Goal: Task Accomplishment & Management: Complete application form

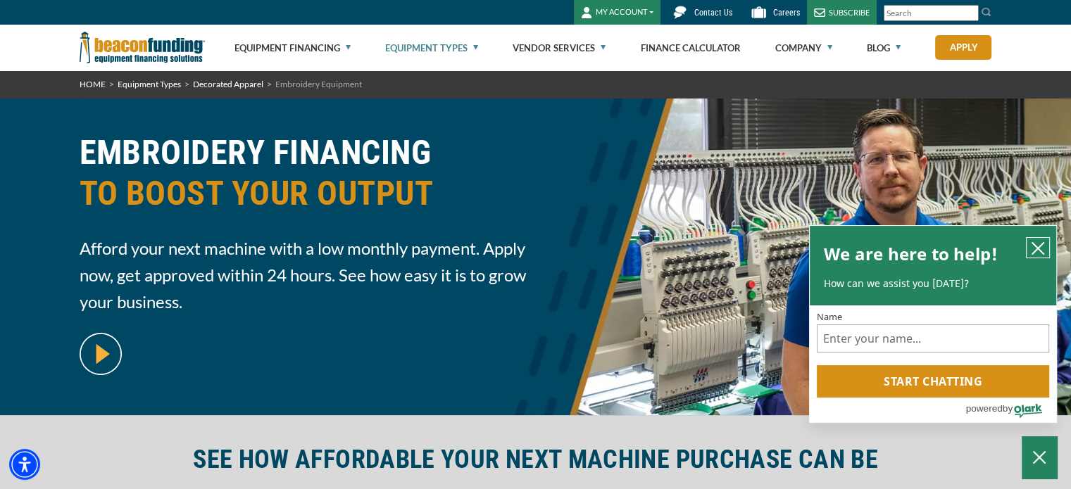
click at [1035, 247] on icon "close chatbox" at bounding box center [1038, 249] width 14 height 14
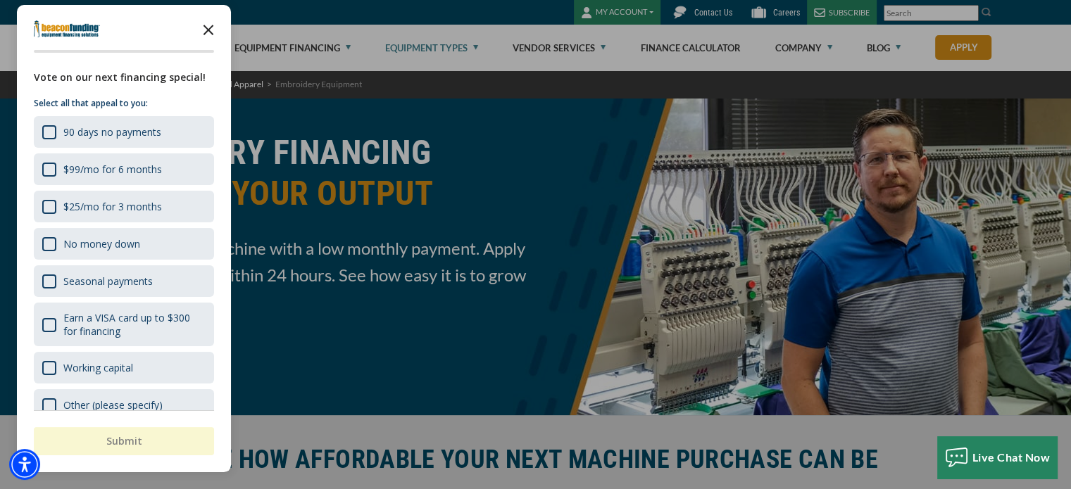
click at [204, 28] on icon "Close the survey" at bounding box center [208, 29] width 28 height 28
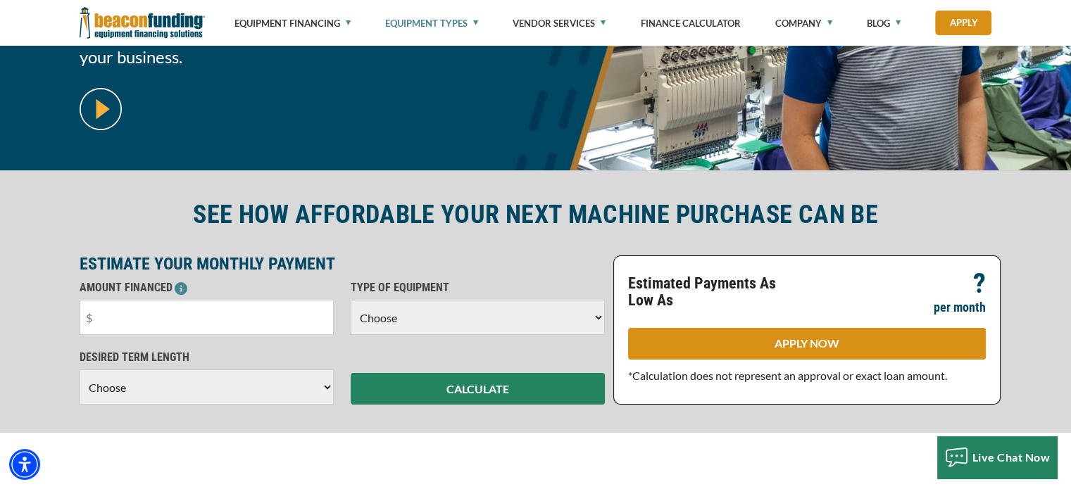
scroll to position [249, 0]
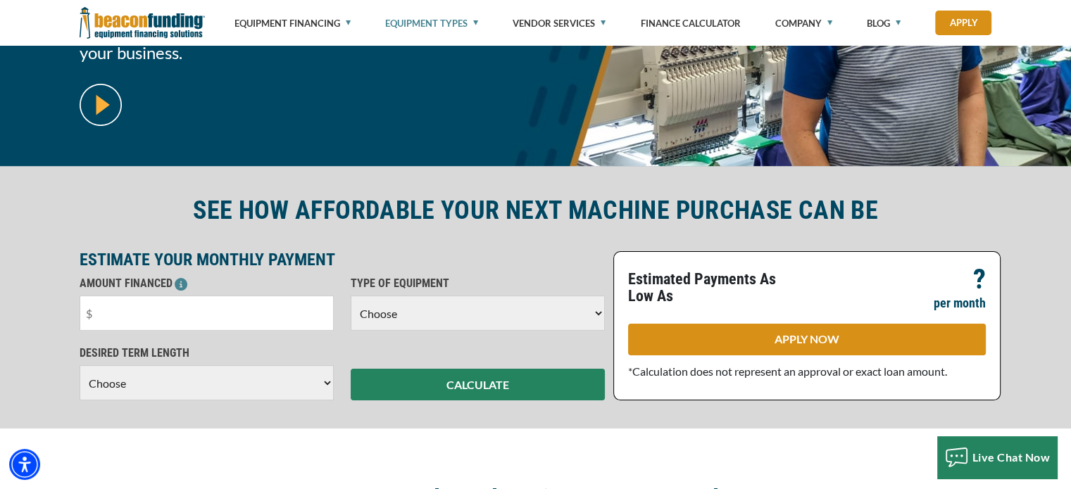
click at [280, 327] on input "text" at bounding box center [207, 313] width 254 height 35
type input "$15,000"
click at [462, 327] on select "Choose Backhoe Boom/Bucket Truck Chipper Commercial Mower Crane DTG/DTF Printin…" at bounding box center [478, 313] width 254 height 35
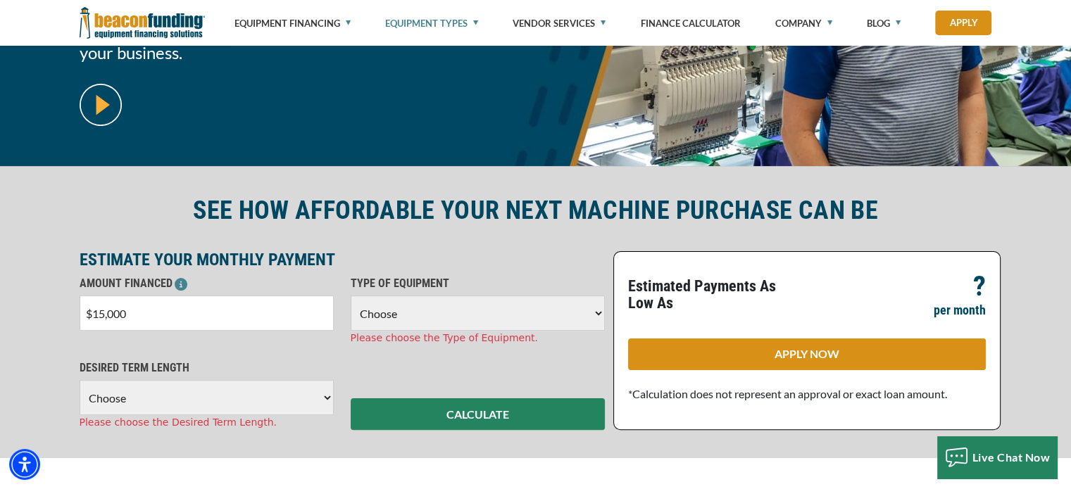
select select "1"
click at [351, 296] on select "Choose Backhoe Boom/Bucket Truck Chipper Commercial Mower Crane DTG/DTF Printin…" at bounding box center [478, 313] width 254 height 35
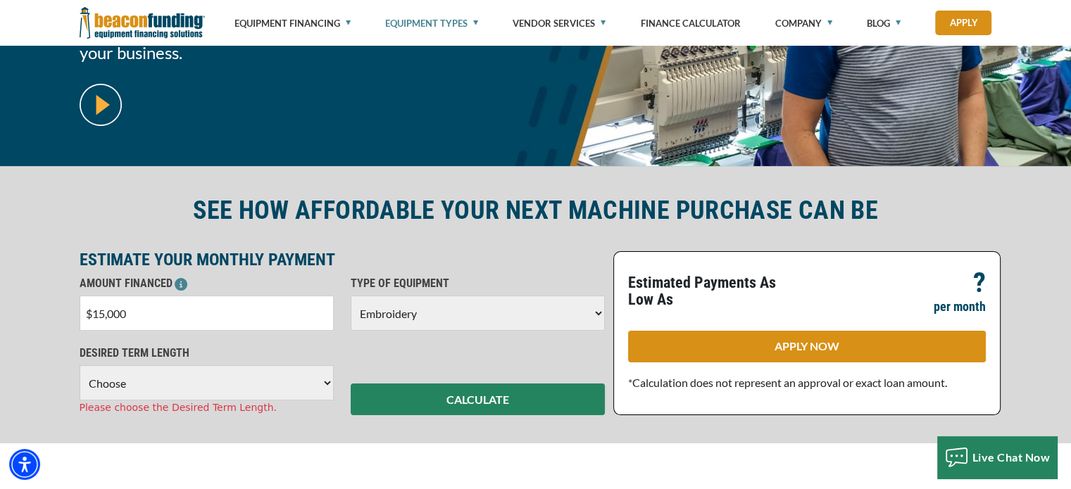
click at [254, 387] on select "Choose 36 Months 48 Months 60 Months" at bounding box center [207, 383] width 254 height 35
select select "48"
click at [80, 366] on select "Choose 36 Months 48 Months 60 Months" at bounding box center [207, 383] width 254 height 35
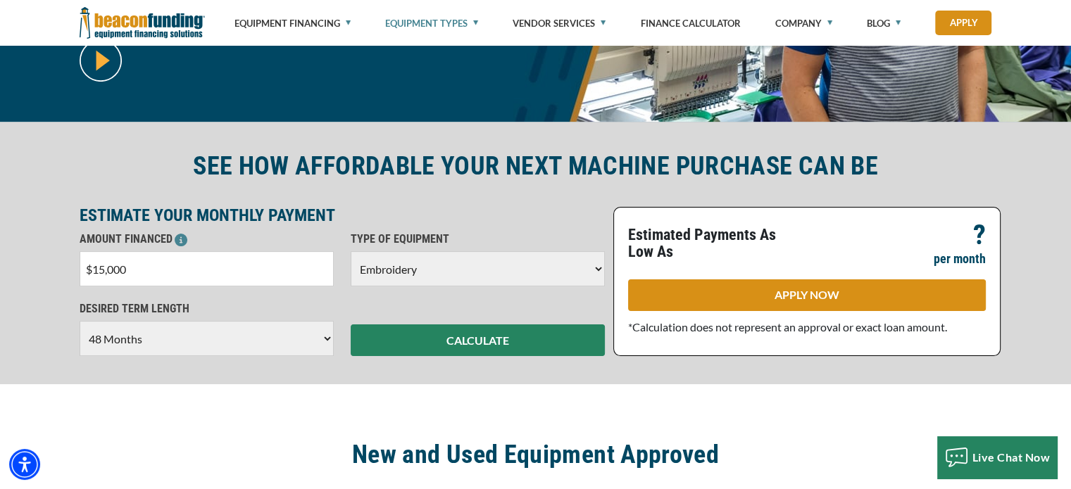
scroll to position [323, 0]
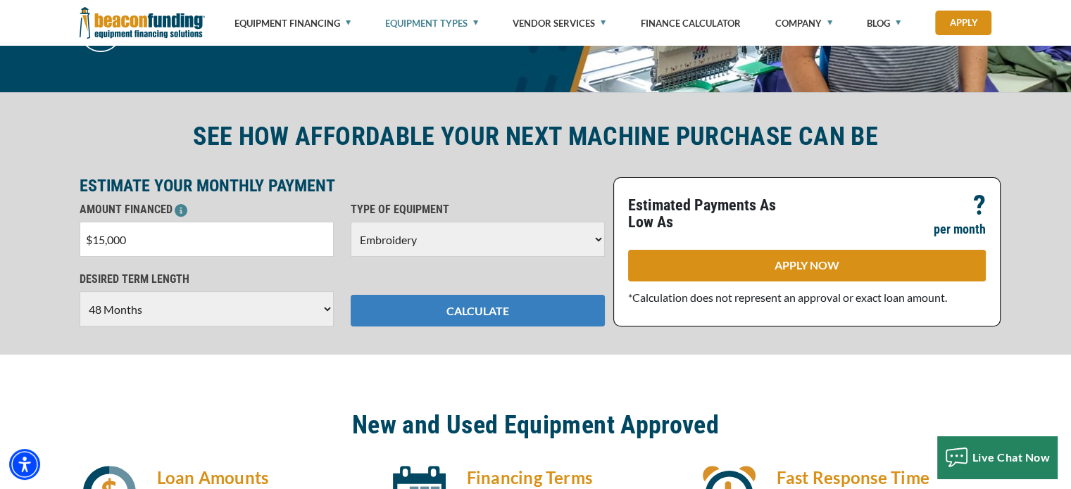
click at [521, 316] on button "CALCULATE" at bounding box center [478, 311] width 254 height 32
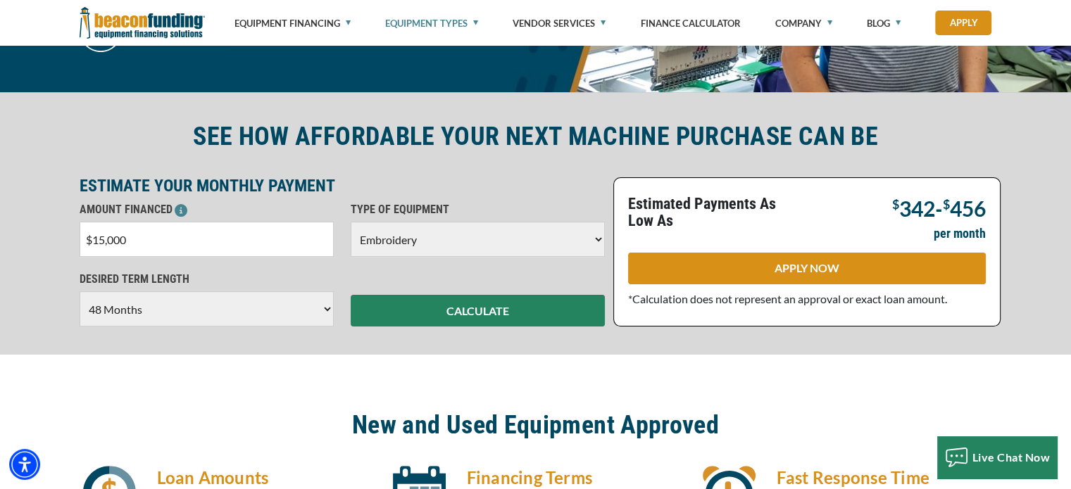
click at [113, 241] on input "$15,000" at bounding box center [207, 239] width 254 height 35
click at [104, 237] on input "$15,000" at bounding box center [207, 239] width 254 height 35
click at [111, 237] on input "$15,000" at bounding box center [207, 239] width 254 height 35
type input "$17,000"
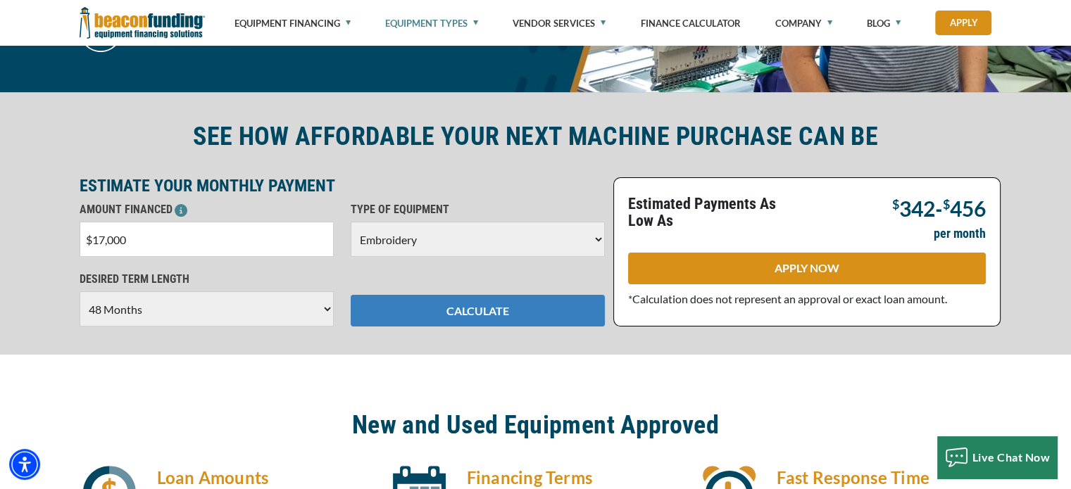
click at [536, 319] on button "CALCULATE" at bounding box center [478, 311] width 254 height 32
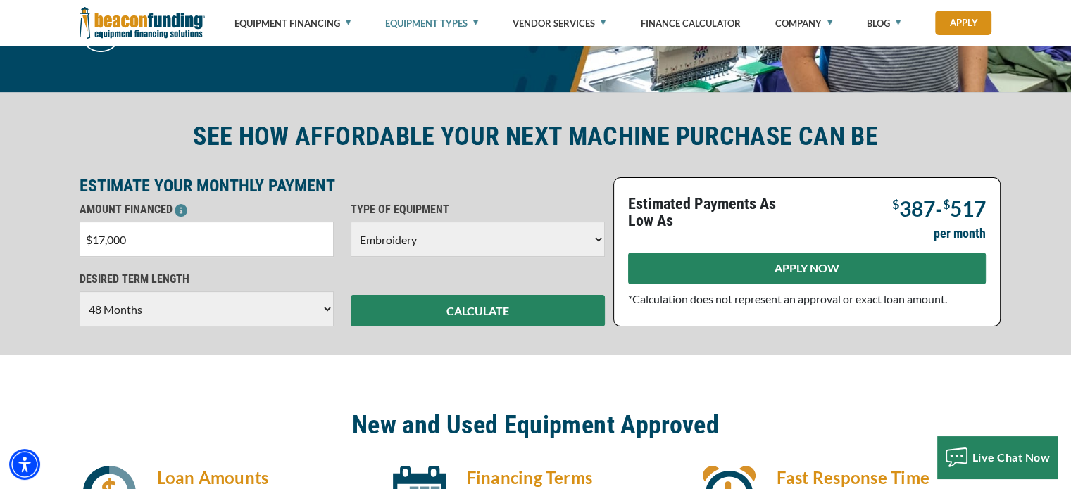
click at [815, 270] on link "APPLY NOW" at bounding box center [807, 269] width 358 height 32
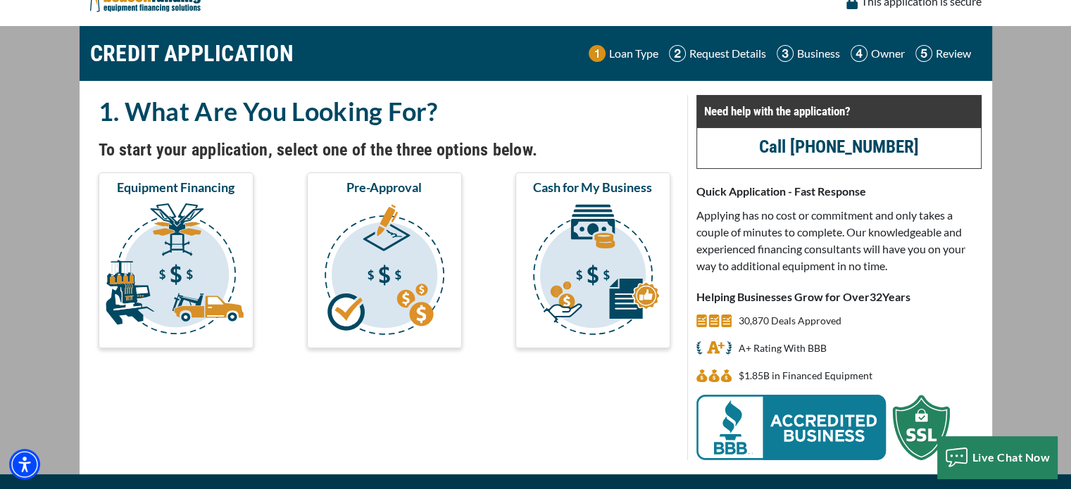
scroll to position [50, 0]
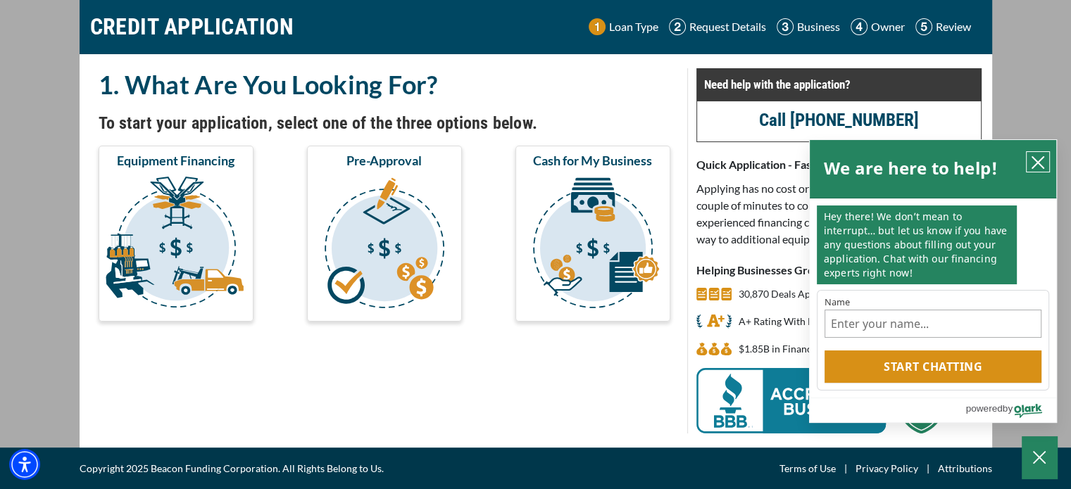
click at [1033, 168] on icon "close chatbox" at bounding box center [1038, 163] width 14 height 14
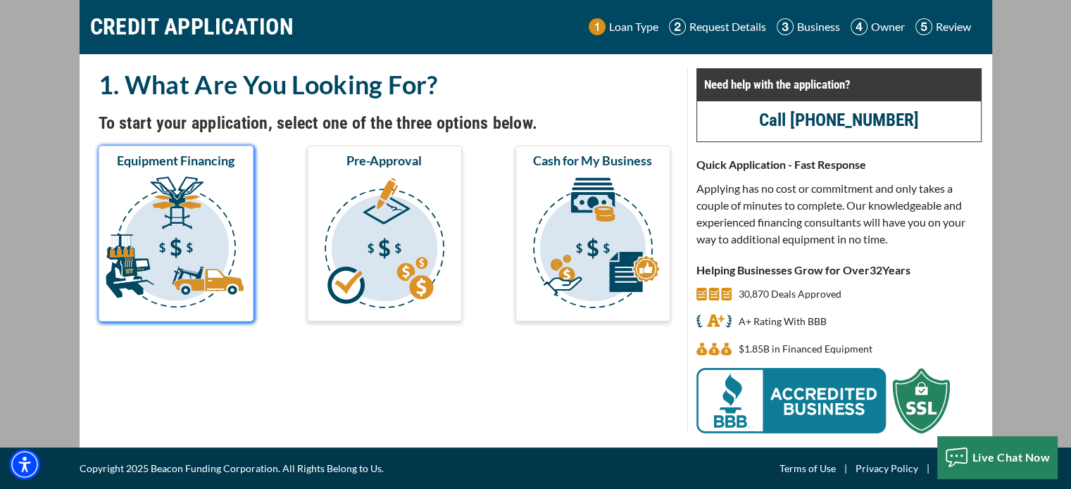
click at [180, 256] on img "submit" at bounding box center [175, 245] width 149 height 141
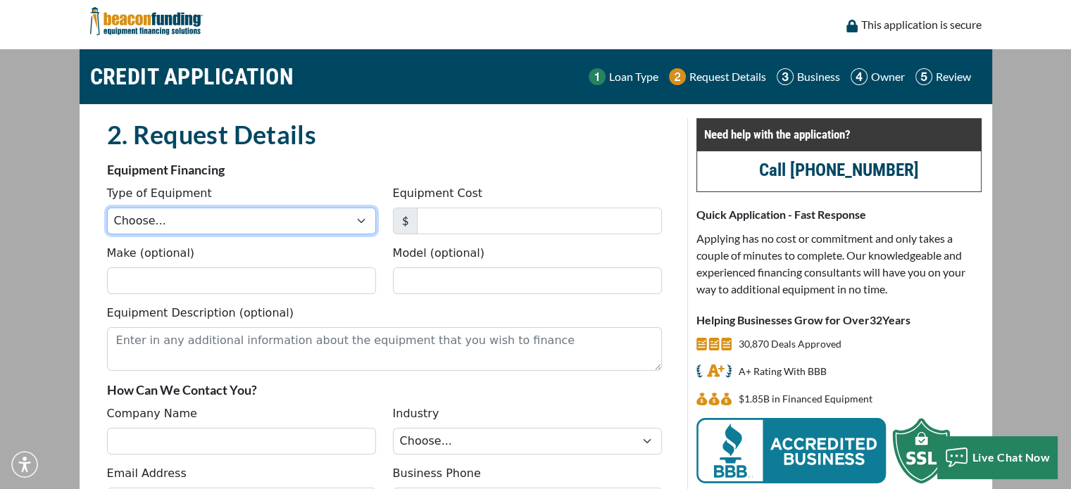
click at [311, 231] on select "Choose... Backhoe Boom/Bucket Truck Chipper Commercial Mower Crane DTG/DTF Prin…" at bounding box center [241, 221] width 269 height 27
select select "1"
click at [107, 208] on select "Choose... Backhoe Boom/Bucket Truck Chipper Commercial Mower Crane DTG/DTF Prin…" at bounding box center [241, 221] width 269 height 27
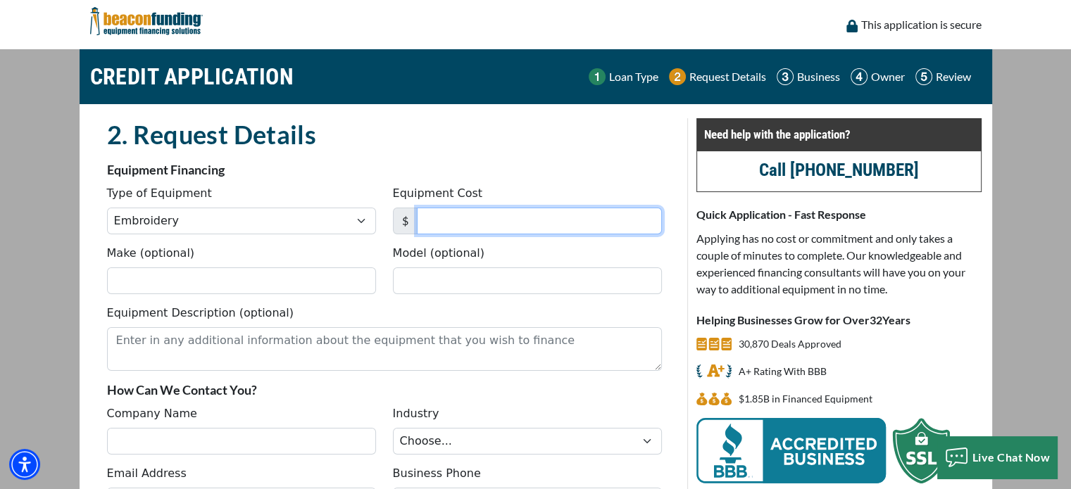
click at [470, 225] on input "Equipment Cost" at bounding box center [539, 221] width 245 height 27
type input "17,000"
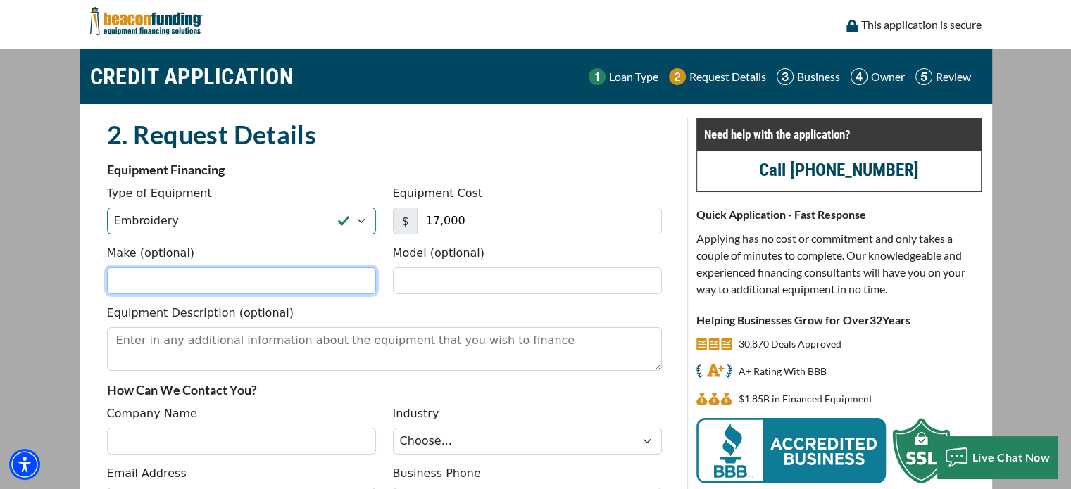
click at [215, 273] on input "Make (optional)" at bounding box center [241, 281] width 269 height 27
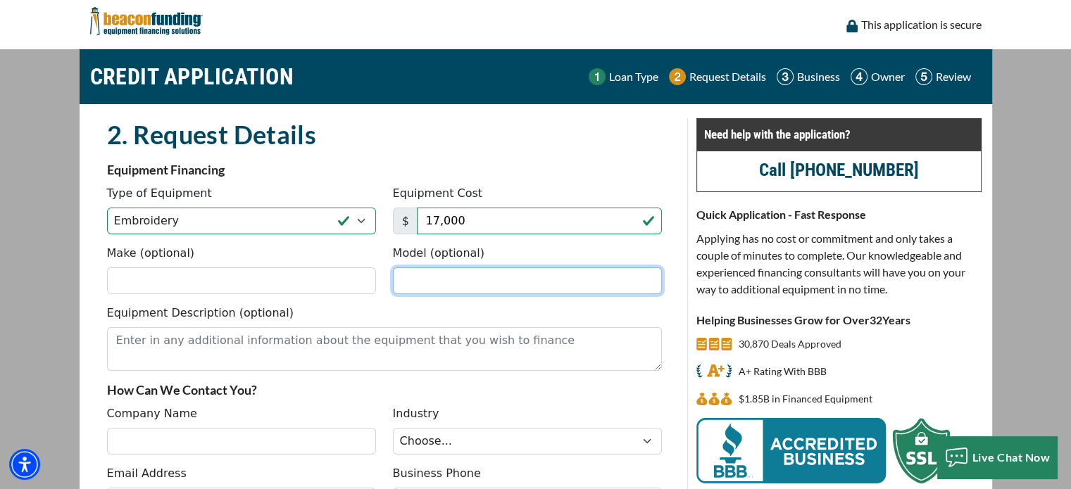
click at [527, 282] on input "Model (optional)" at bounding box center [527, 281] width 269 height 27
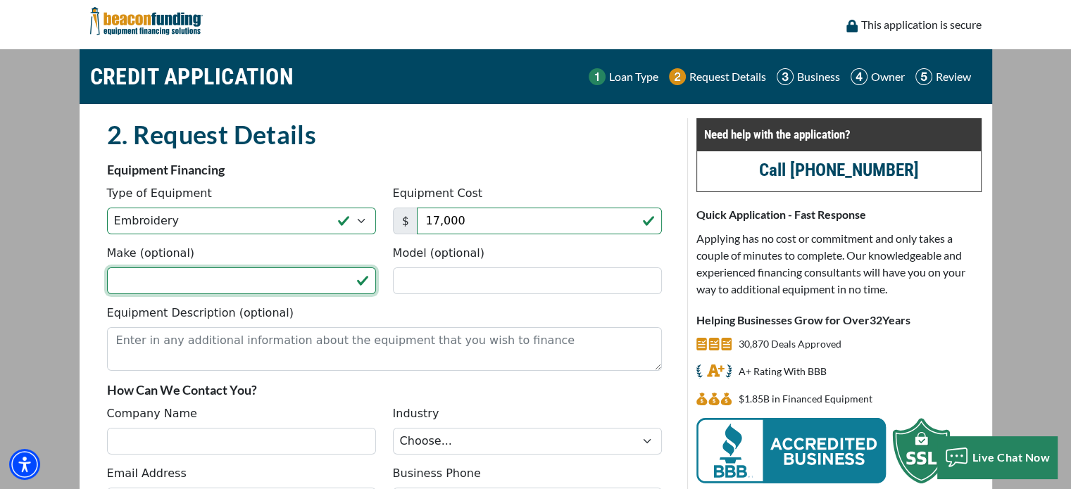
click at [254, 285] on input "Make (optional)" at bounding box center [241, 281] width 269 height 27
type input "Baby Lock"
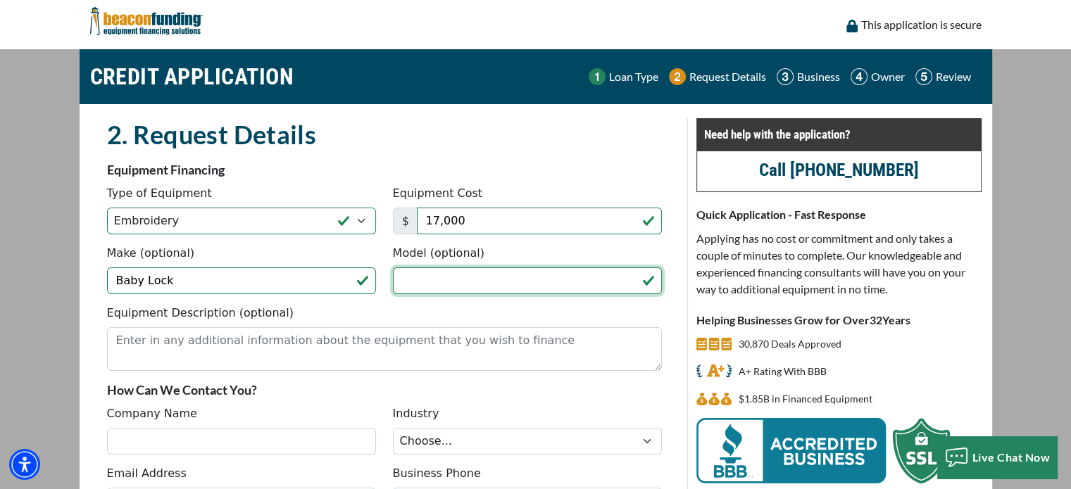
click at [531, 287] on input "Model (optional)" at bounding box center [527, 281] width 269 height 27
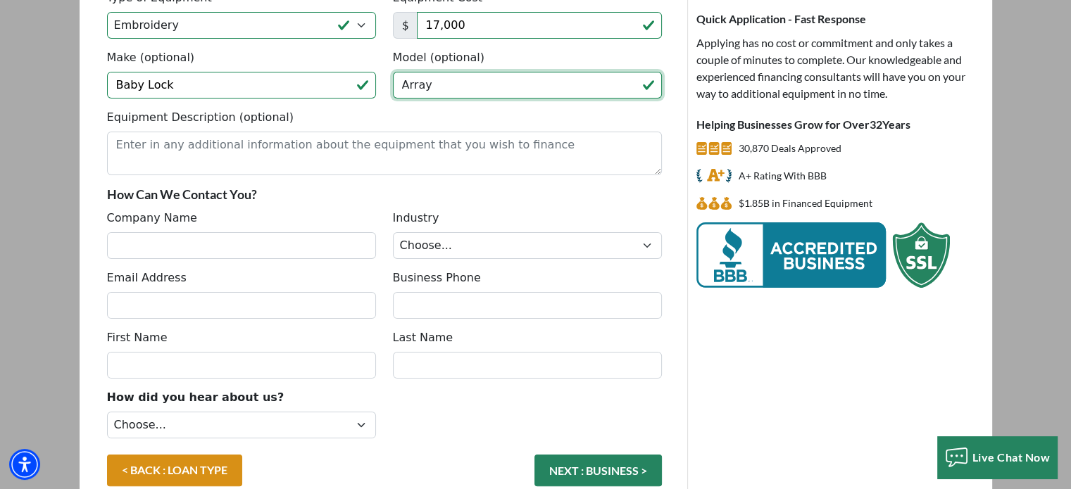
scroll to position [197, 0]
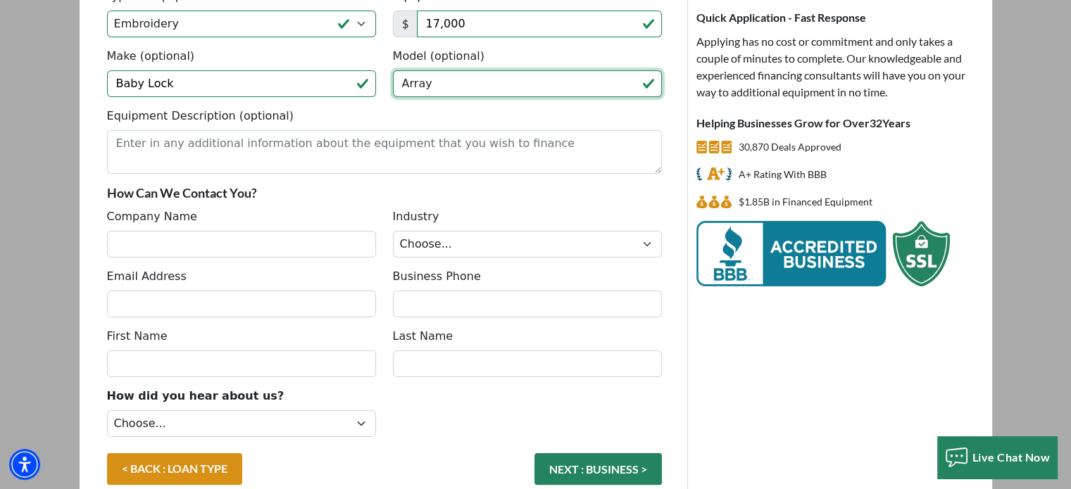
type input "Array"
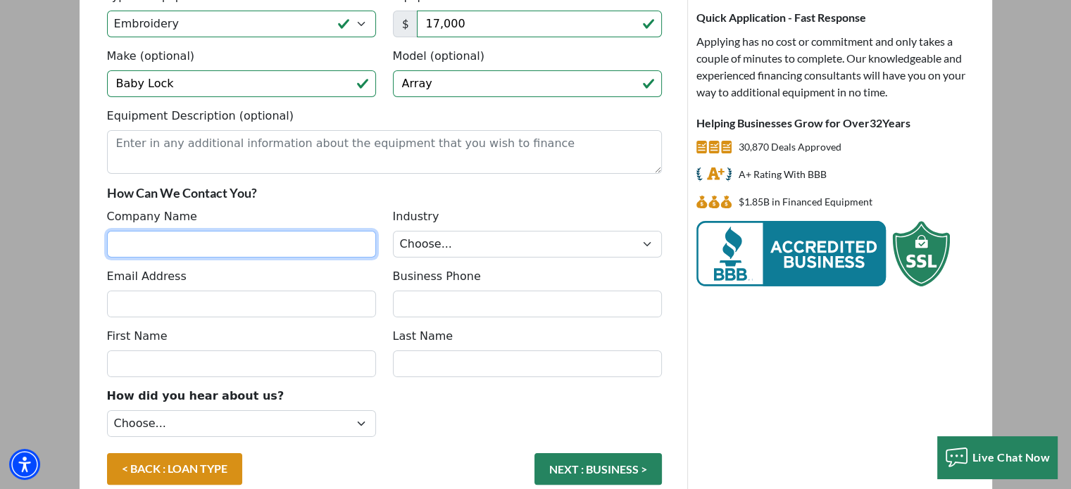
click at [254, 237] on input "Company Name" at bounding box center [241, 244] width 269 height 27
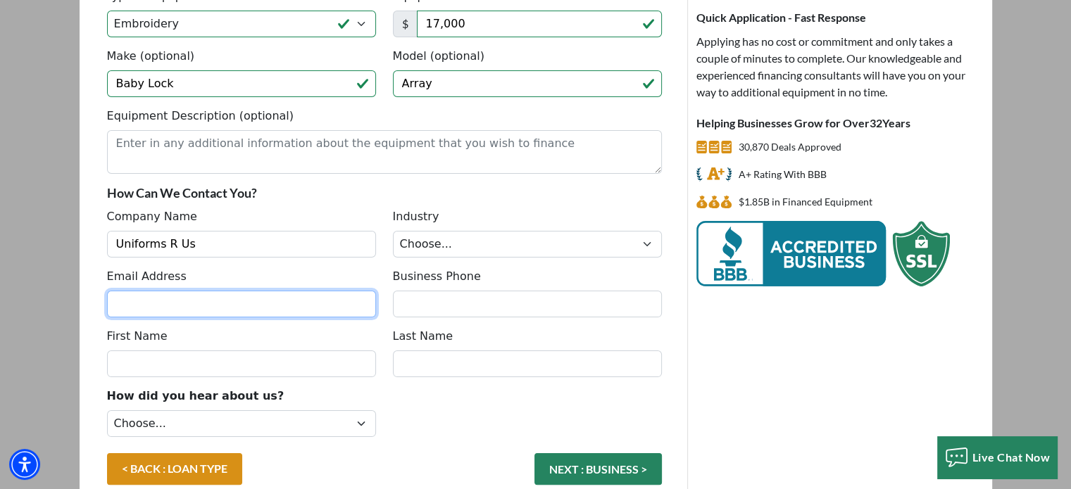
click at [270, 308] on input "Email Address" at bounding box center [241, 304] width 269 height 27
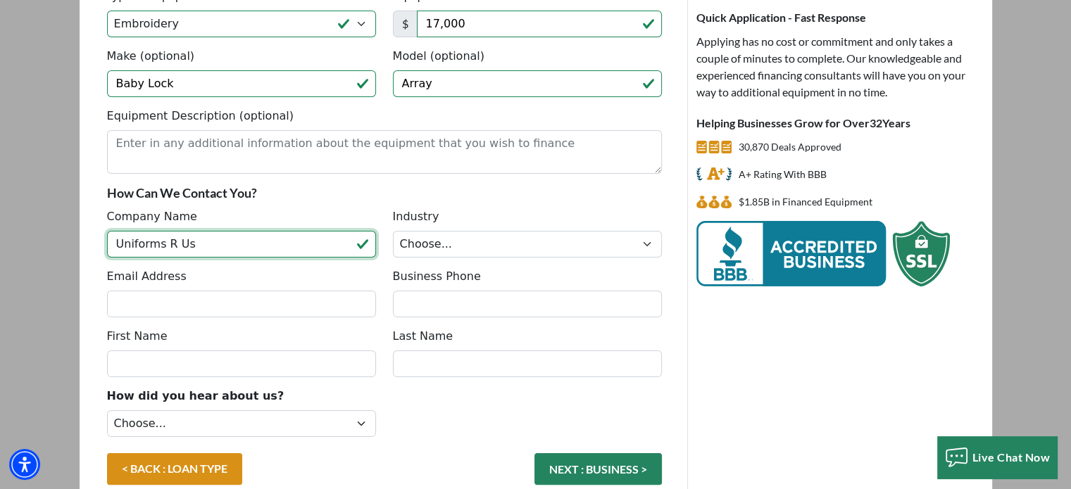
click at [249, 245] on input "Uniforms R Us" at bounding box center [241, 244] width 269 height 27
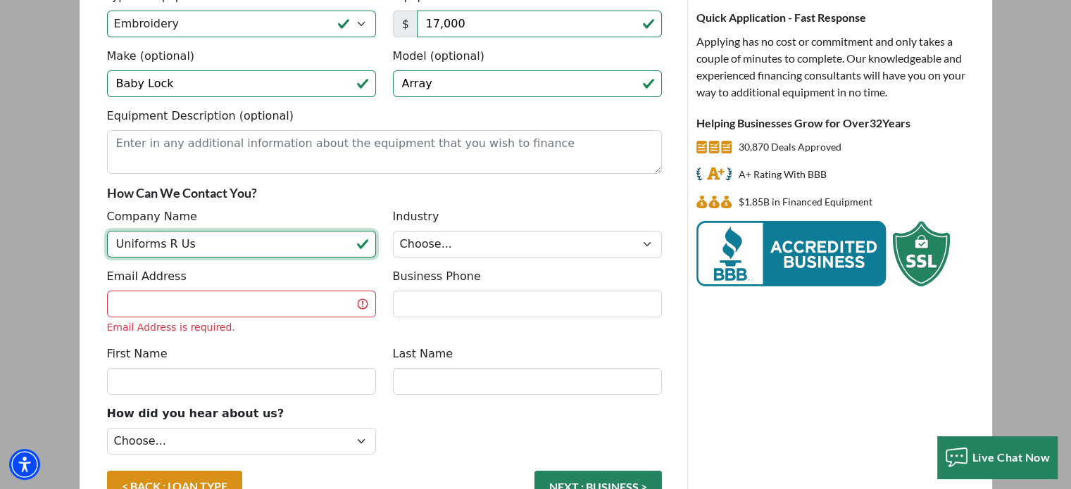
type input "Uniforms R Us"
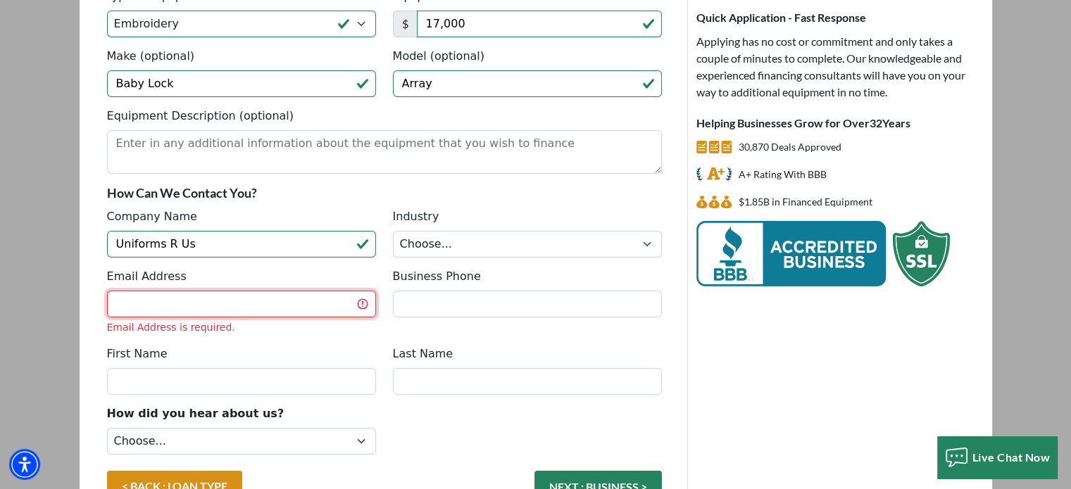
click at [248, 308] on input "Email Address" at bounding box center [241, 304] width 269 height 27
type input "[EMAIL_ADDRESS][DOMAIN_NAME]"
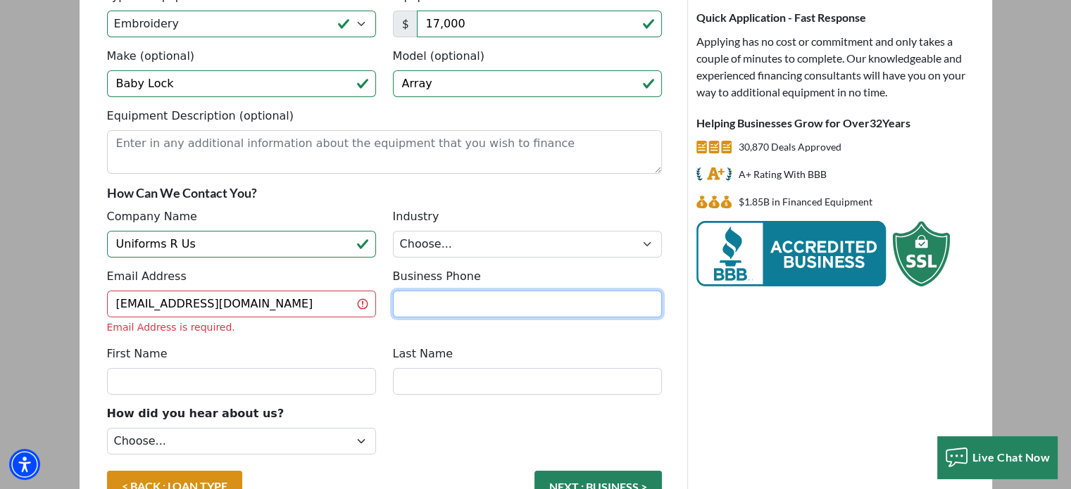
click at [485, 308] on input "Business Phone" at bounding box center [527, 304] width 269 height 27
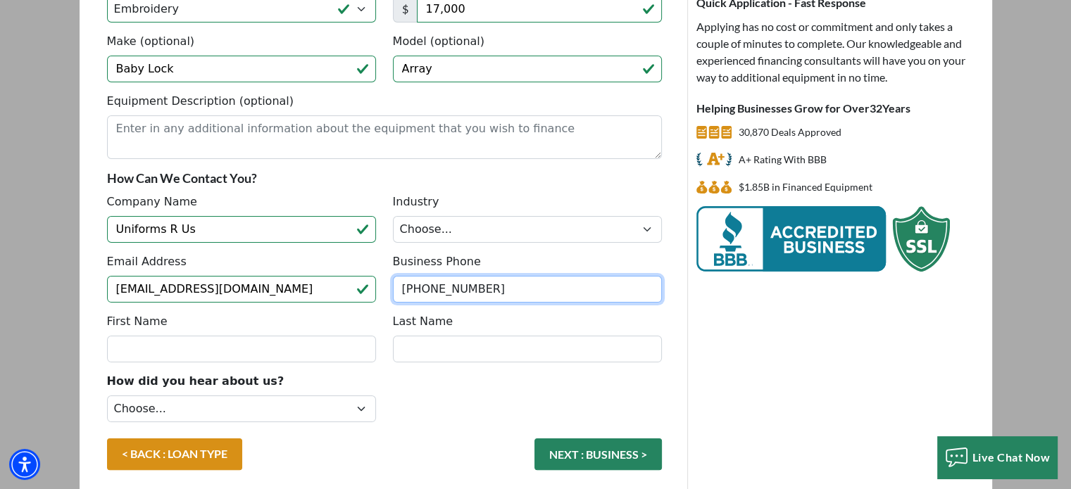
scroll to position [243, 0]
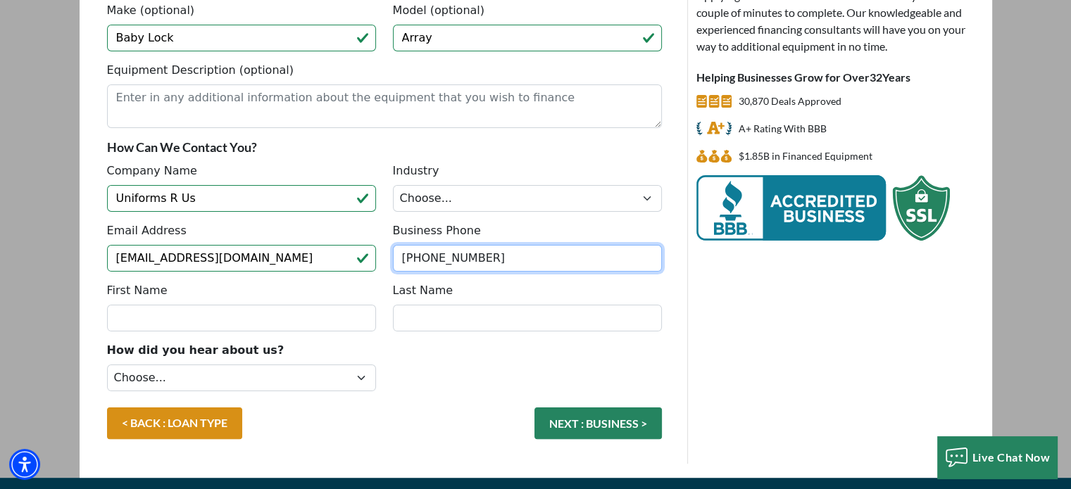
type input "[PHONE_NUMBER]"
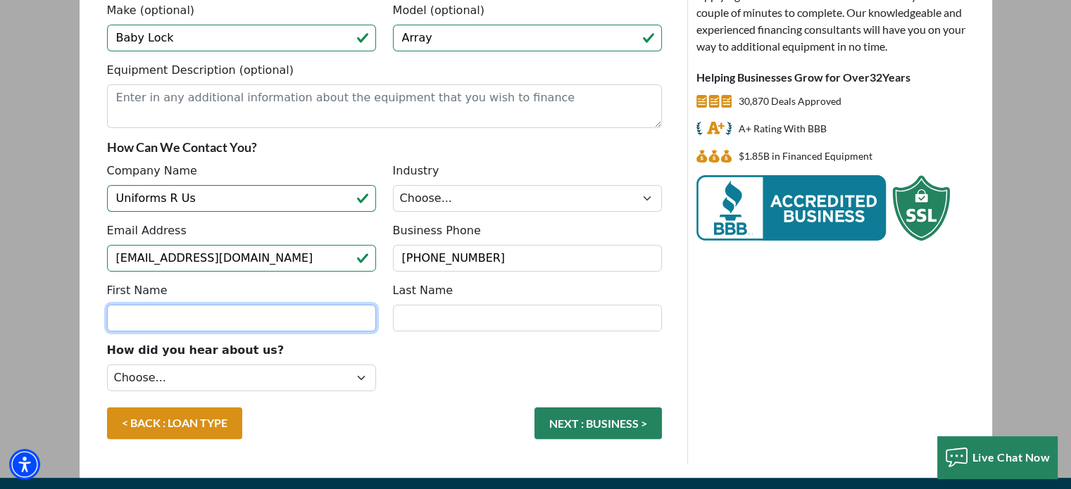
click at [271, 321] on input "First Name" at bounding box center [241, 318] width 269 height 27
type input "[PERSON_NAME]"
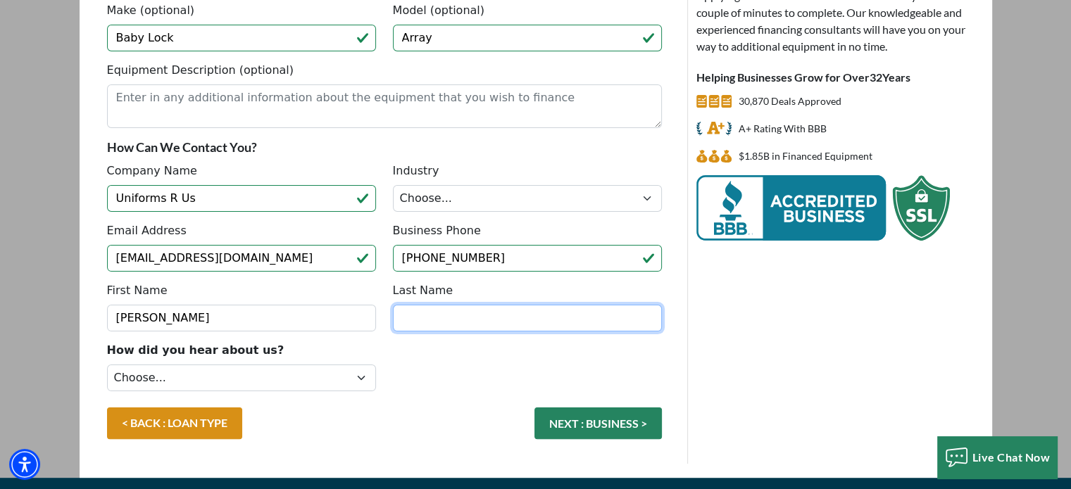
click at [485, 324] on input "Last Name" at bounding box center [527, 318] width 269 height 27
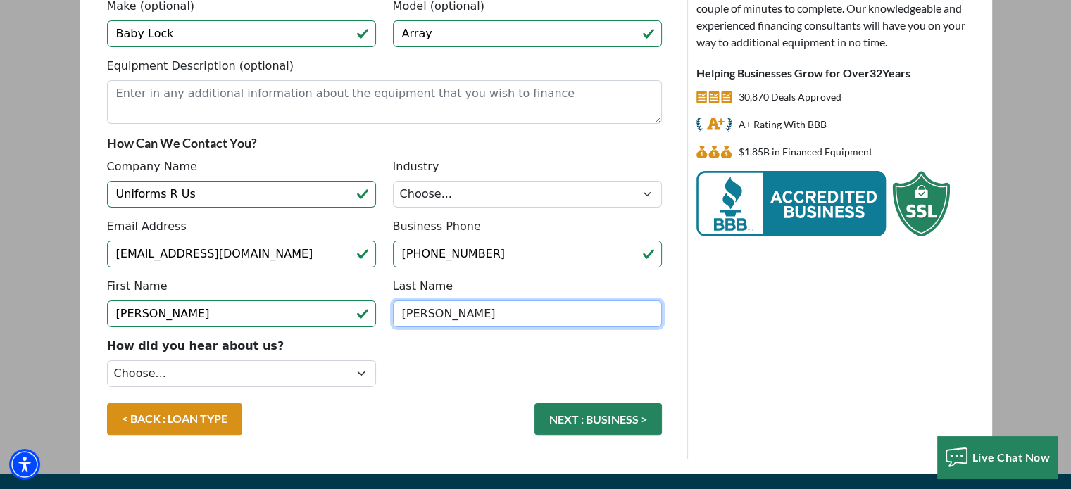
scroll to position [272, 0]
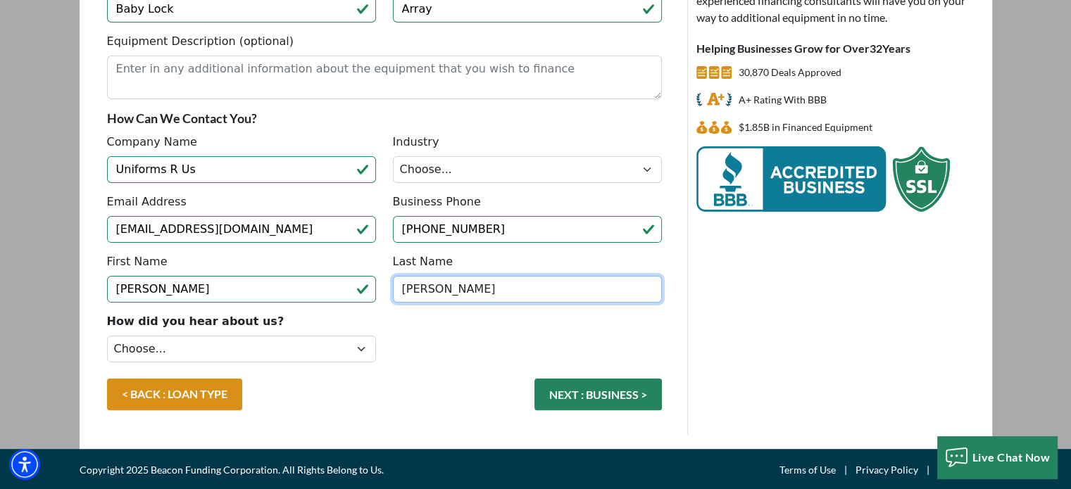
type input "Joiner"
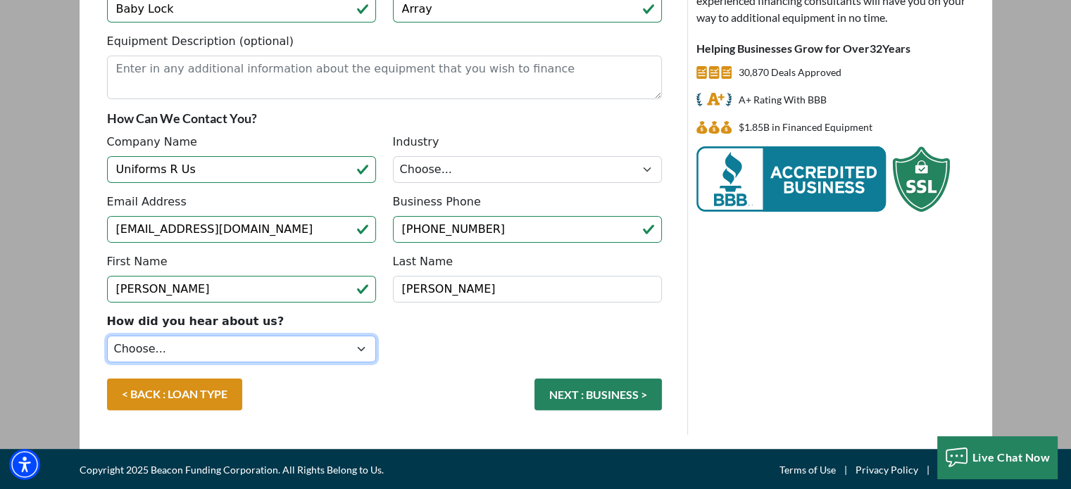
click at [322, 346] on select "Choose... Internet Search Vendor Referral Word of Mouth Client Referral Email E…" at bounding box center [241, 349] width 269 height 27
select select "5"
click at [107, 336] on select "Choose... Internet Search Vendor Referral Word of Mouth Client Referral Email E…" at bounding box center [241, 349] width 269 height 27
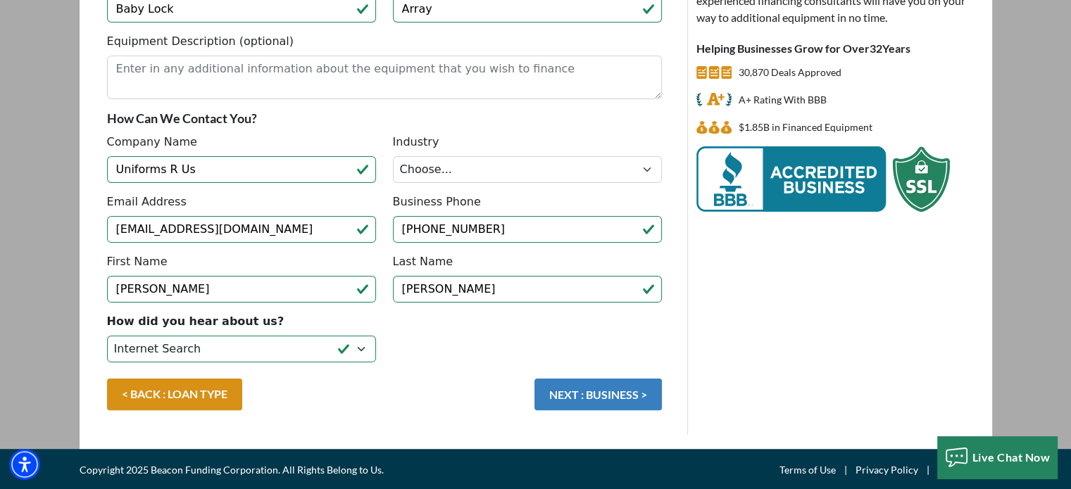
click at [627, 407] on button "NEXT : BUSINESS >" at bounding box center [598, 395] width 127 height 32
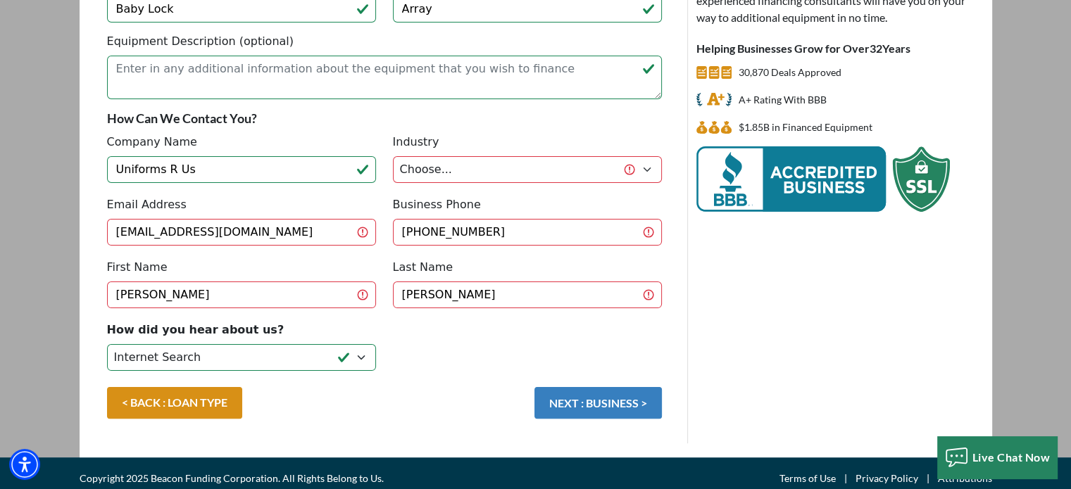
scroll to position [266, 0]
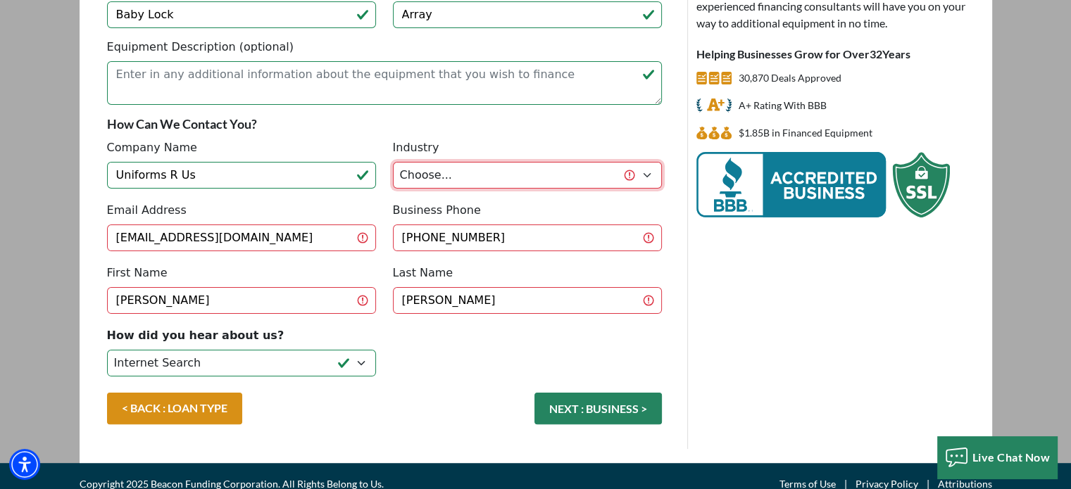
click at [575, 182] on select "Choose... Towing Landscape/Hardscape Decorated Apparel Septic Light Constructio…" at bounding box center [527, 175] width 269 height 27
select select "3"
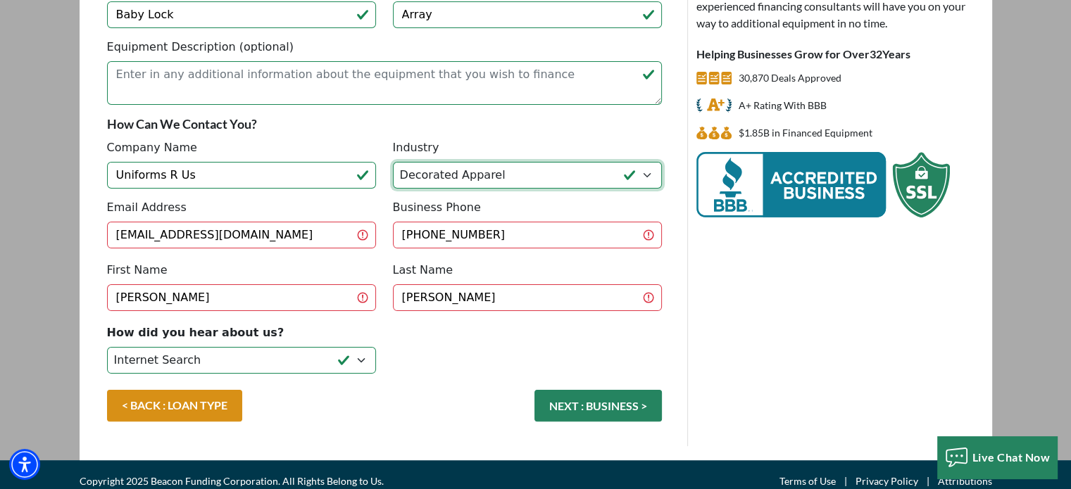
click at [393, 162] on select "Choose... Towing Landscape/Hardscape Decorated Apparel Septic Light Constructio…" at bounding box center [527, 175] width 269 height 27
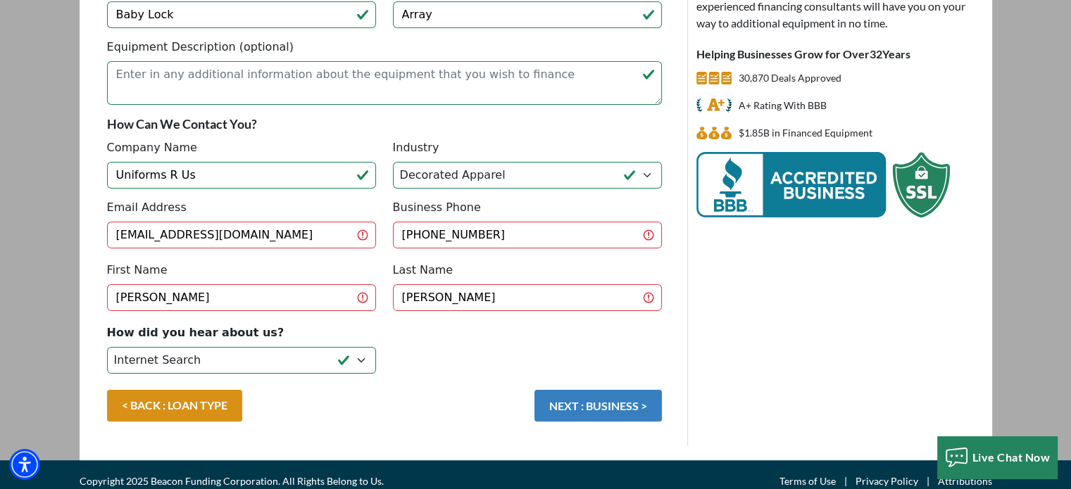
click at [603, 400] on button "NEXT : BUSINESS >" at bounding box center [598, 406] width 127 height 32
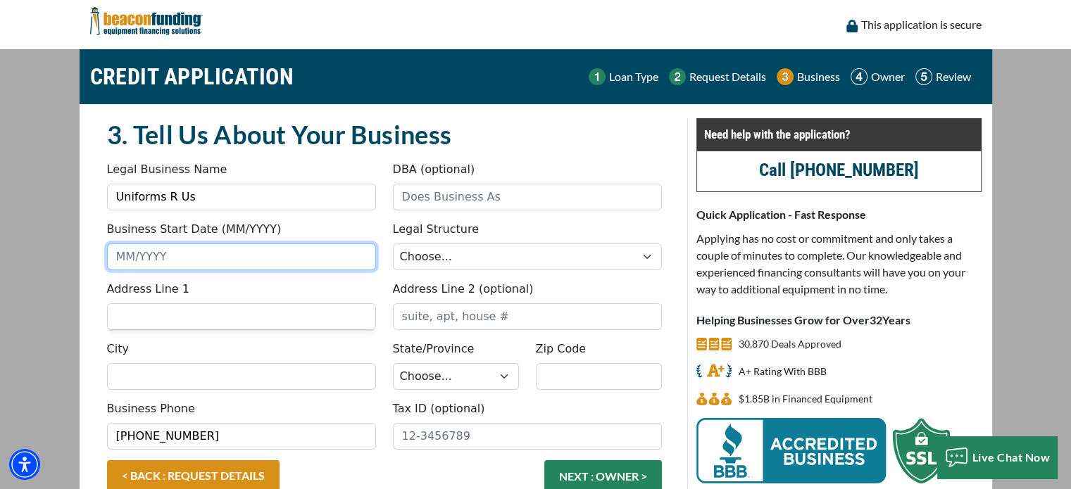
click at [282, 255] on input "Business Start Date (MM/YYYY)" at bounding box center [241, 257] width 269 height 27
type input "04/2018"
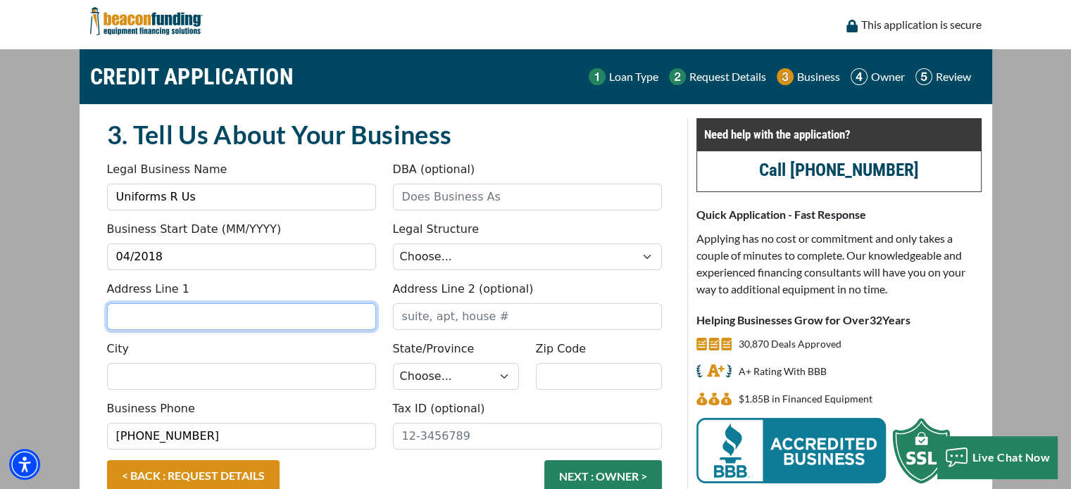
click at [266, 321] on input "Address Line 1" at bounding box center [241, 317] width 269 height 27
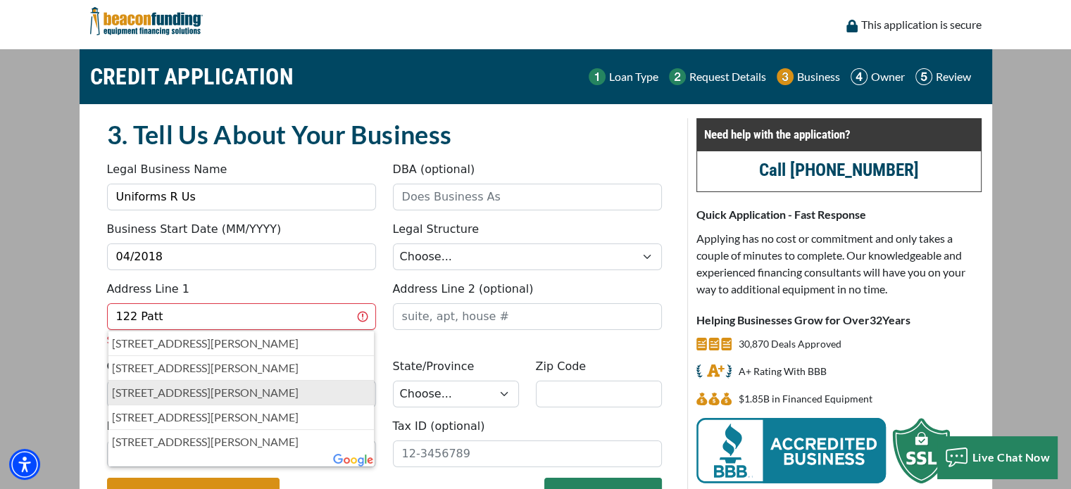
click at [168, 400] on div "122 Patton Drive, Pearl, MS, USA" at bounding box center [241, 392] width 266 height 25
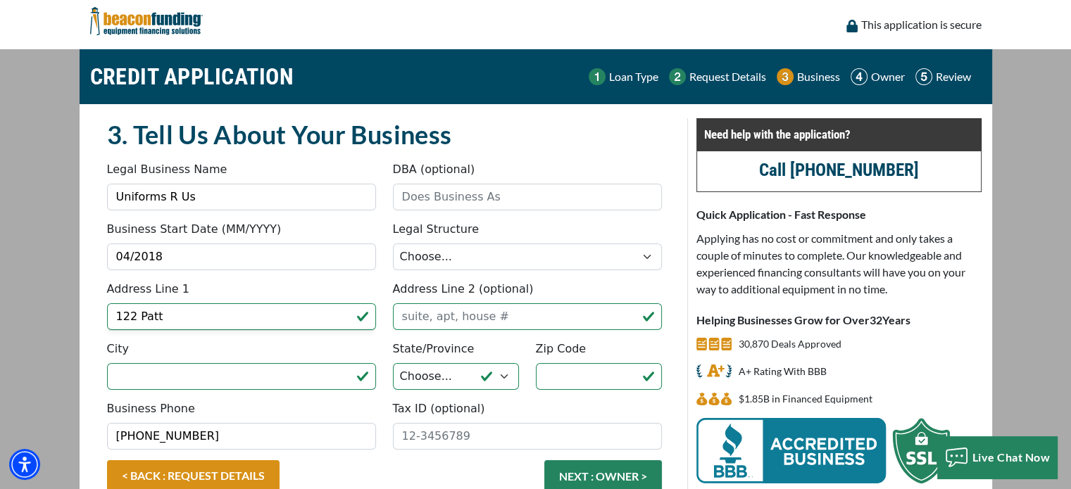
type input "122 Patton Drive"
type input "Pearl"
select select "26"
type input "39208"
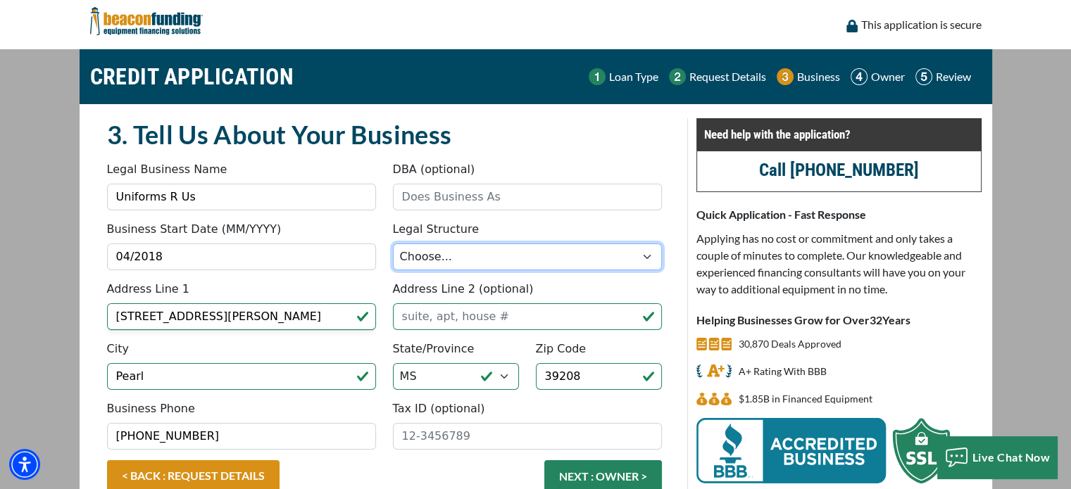
click at [500, 258] on select "Choose... Corporation LLC LLP Municipality Non-Profit Partnership Proprietorship" at bounding box center [527, 257] width 269 height 27
select select "2"
click at [393, 244] on select "Choose... Corporation LLC LLP Municipality Non-Profit Partnership Proprietorship" at bounding box center [527, 257] width 269 height 27
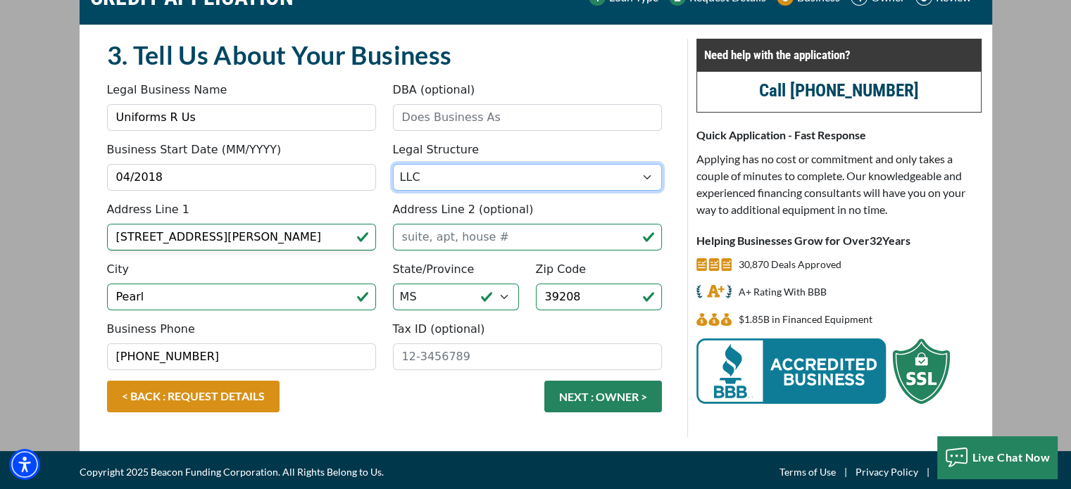
scroll to position [82, 0]
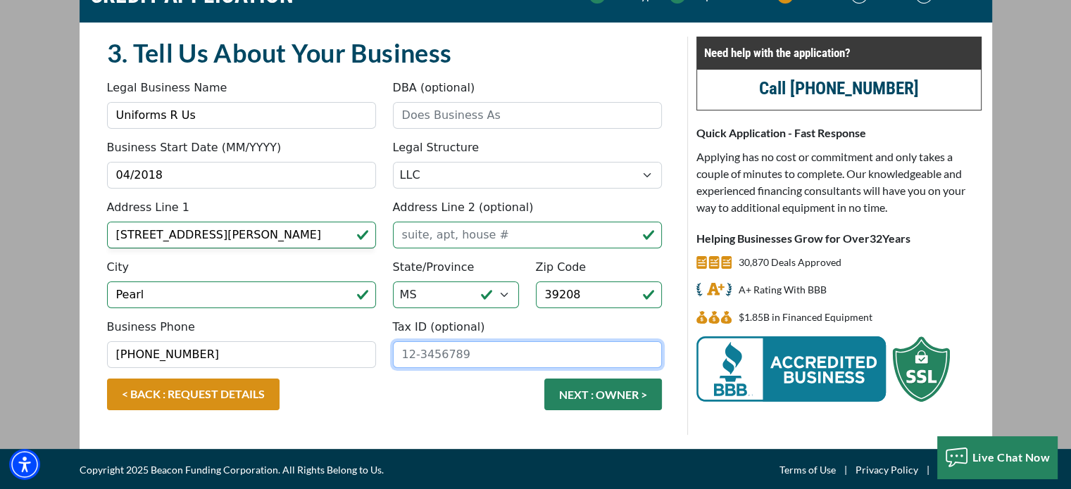
click at [467, 361] on input "Tax ID (optional)" at bounding box center [527, 355] width 269 height 27
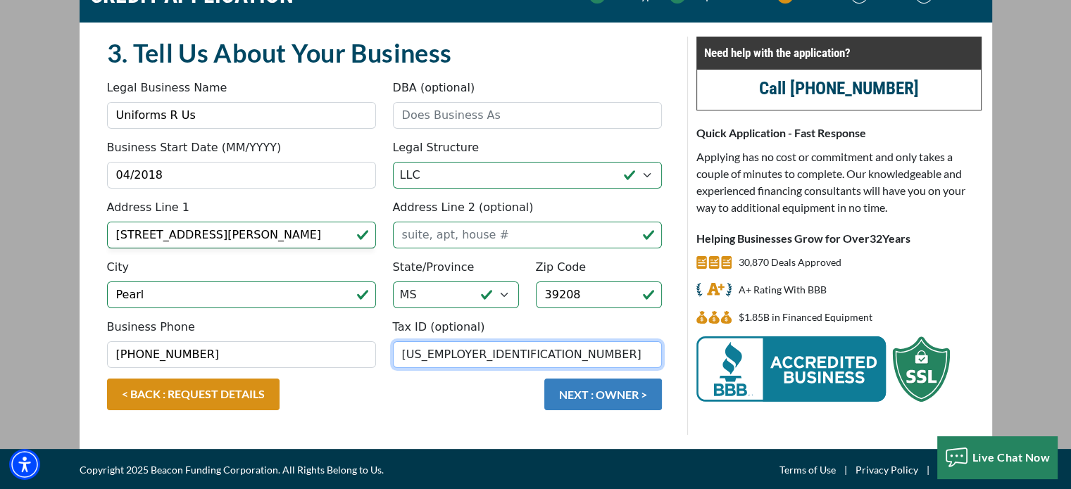
type input "83-4576342"
click at [594, 392] on button "NEXT : OWNER >" at bounding box center [603, 395] width 118 height 32
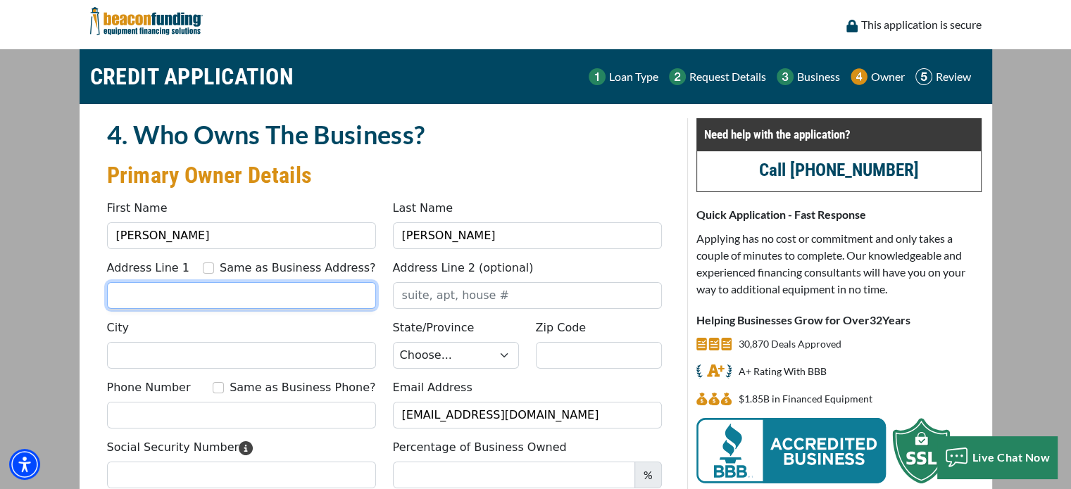
click at [208, 303] on input "Address Line 1" at bounding box center [241, 295] width 269 height 27
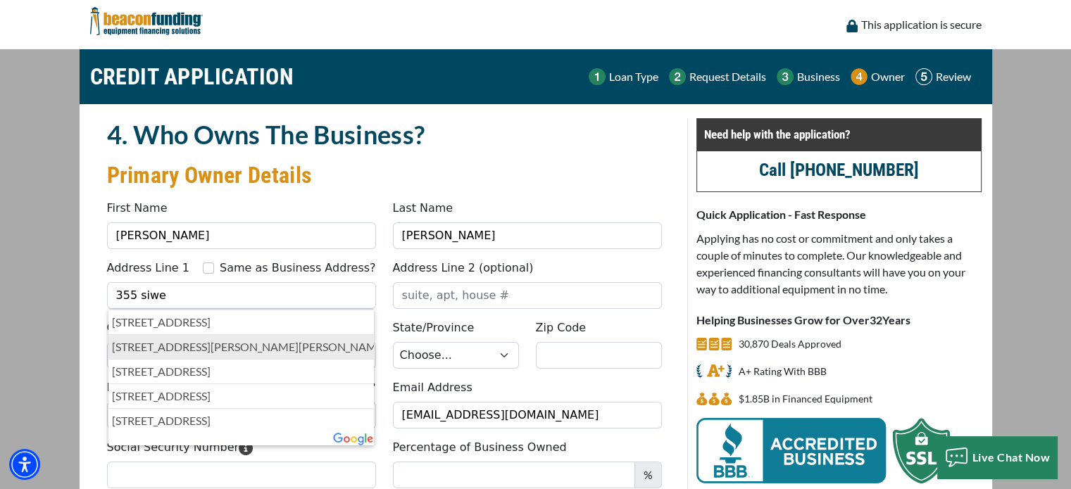
click at [154, 353] on p "[STREET_ADDRESS][PERSON_NAME][PERSON_NAME]" at bounding box center [241, 347] width 259 height 17
type input "[STREET_ADDRESS][PERSON_NAME]"
type input "[PERSON_NAME]"
select select "26"
type input "39272"
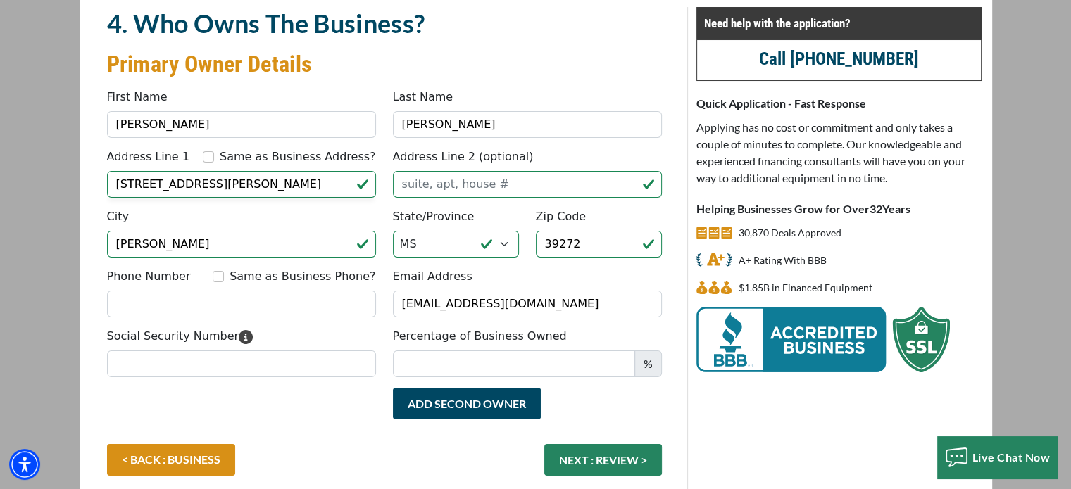
scroll to position [177, 0]
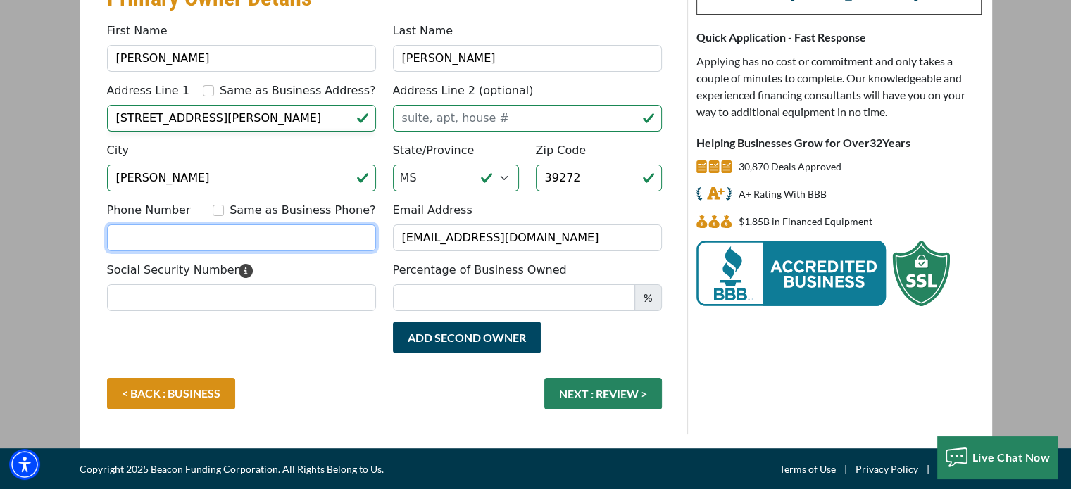
click at [169, 231] on input "Phone Number" at bounding box center [241, 238] width 269 height 27
type input "[PHONE_NUMBER]"
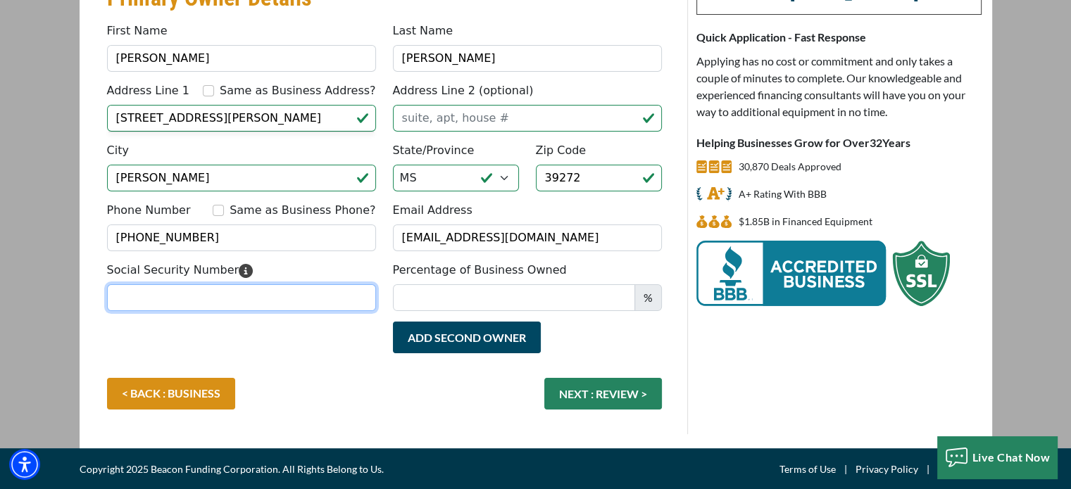
click at [149, 296] on input "Social Security Number" at bounding box center [241, 298] width 269 height 27
type input "427-69-9509"
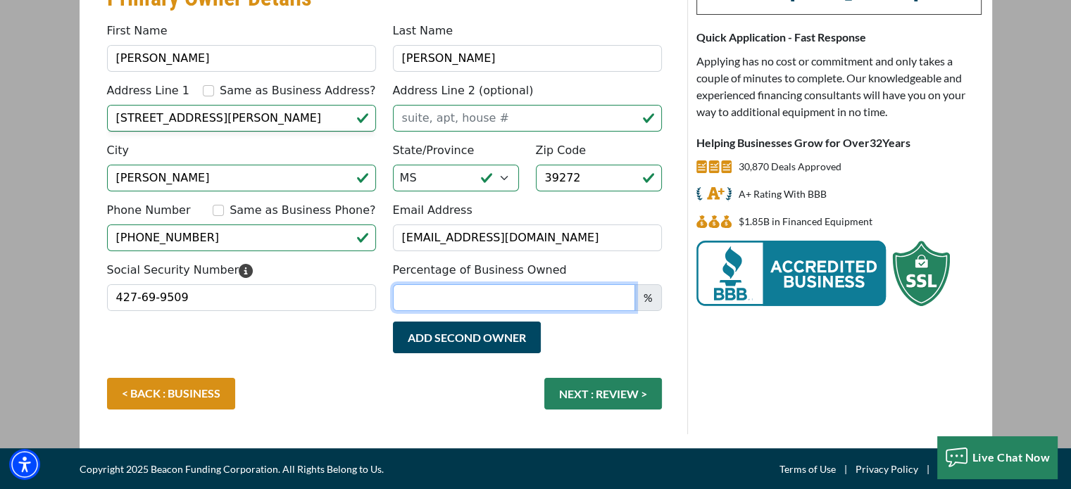
click at [608, 301] on input "Percentage of Business Owned" at bounding box center [514, 298] width 242 height 27
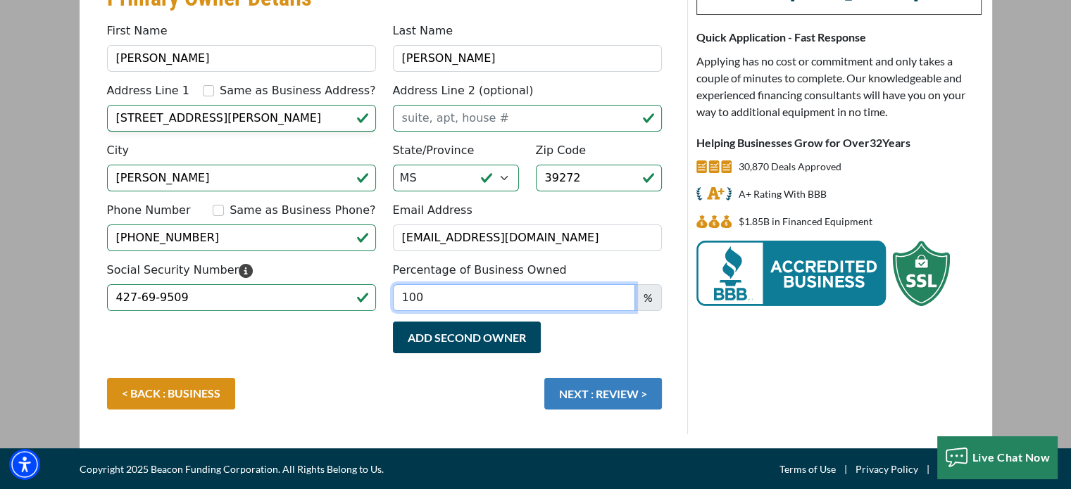
type input "100"
click at [613, 398] on button "NEXT : REVIEW >" at bounding box center [603, 394] width 118 height 32
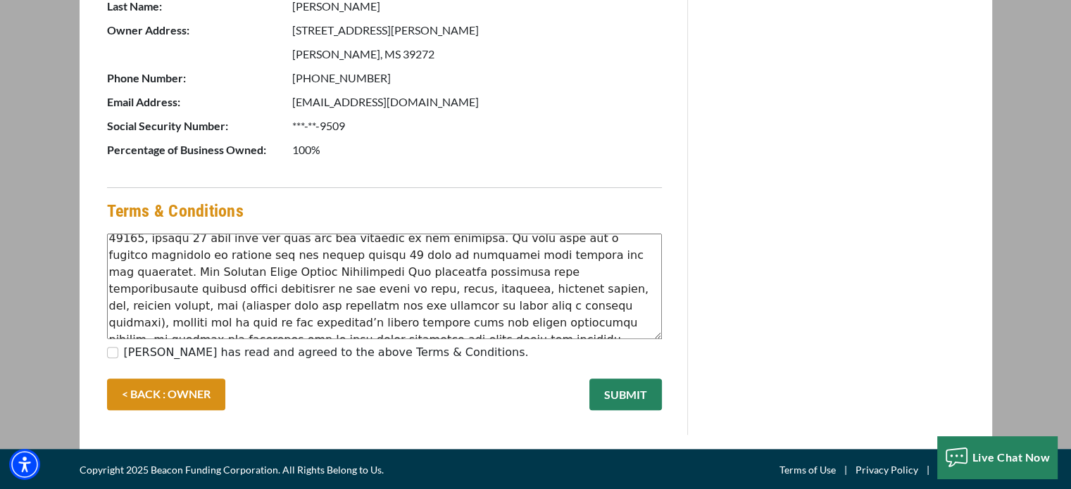
scroll to position [372, 0]
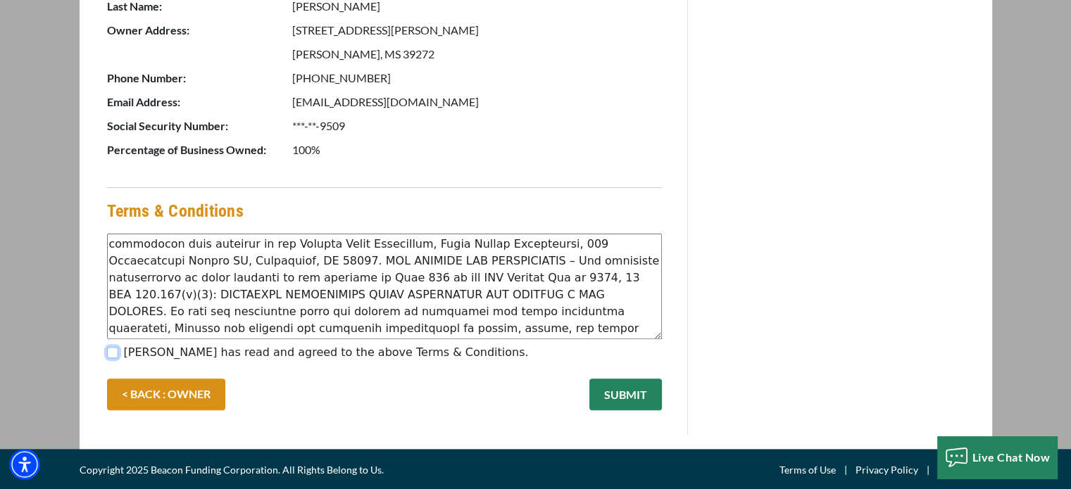
click at [115, 349] on input "[PERSON_NAME] has read and agreed to the above Terms & Conditions." at bounding box center [112, 352] width 11 height 11
checkbox input "true"
click at [625, 402] on button "SUBMIT" at bounding box center [625, 395] width 73 height 32
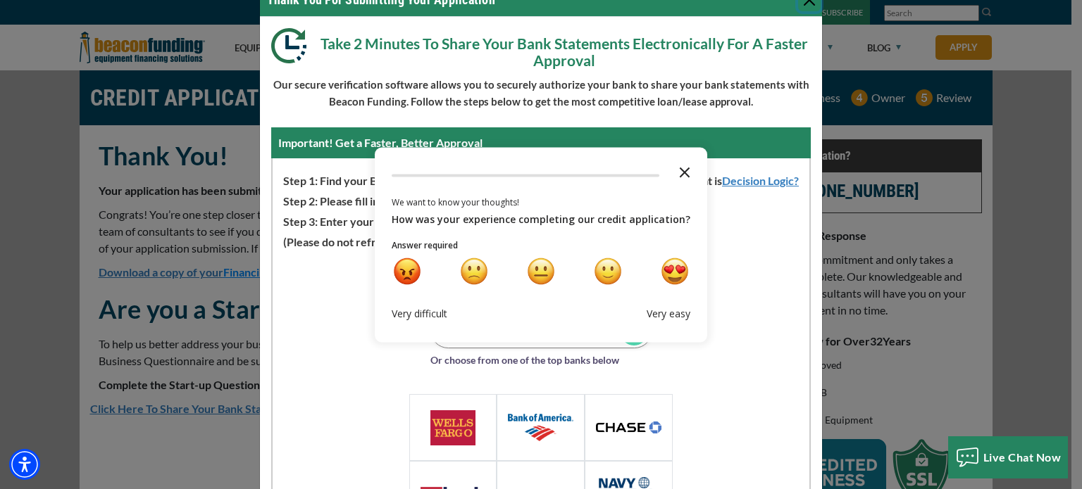
click at [675, 179] on icon "Close the survey" at bounding box center [684, 171] width 28 height 28
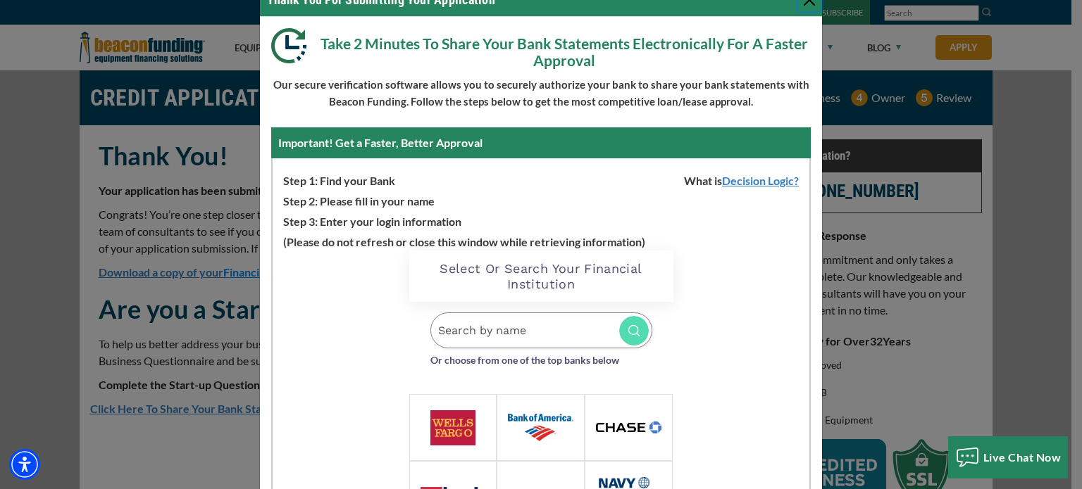
scroll to position [36, 0]
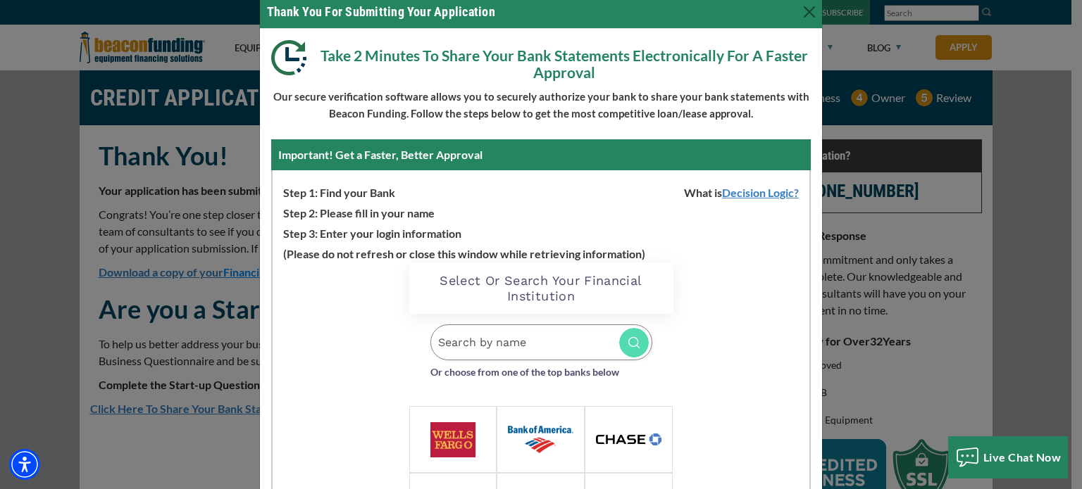
click at [566, 340] on input "Search by name" at bounding box center [541, 343] width 222 height 36
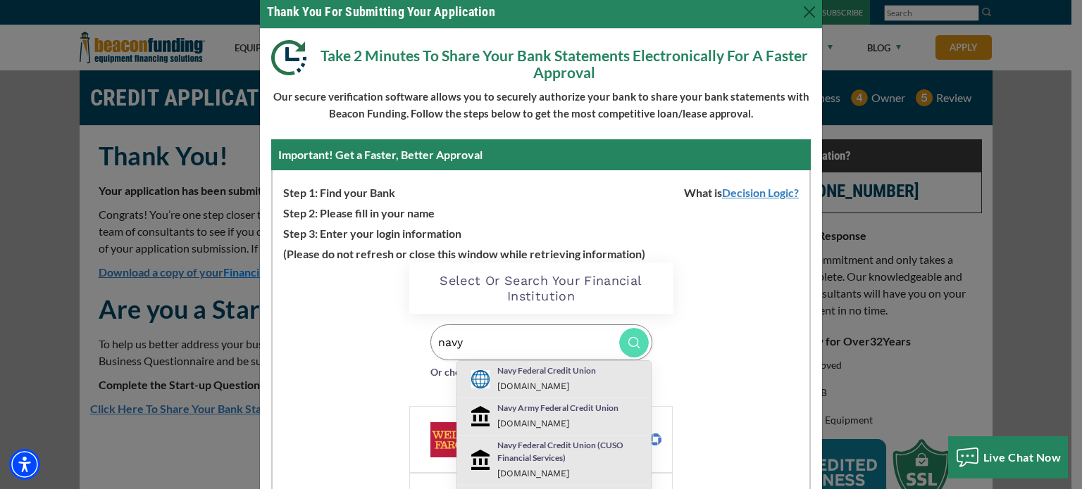
type input "navy"
click at [574, 380] on div "Navy Federal Credit Union [DOMAIN_NAME]" at bounding box center [571, 380] width 168 height 30
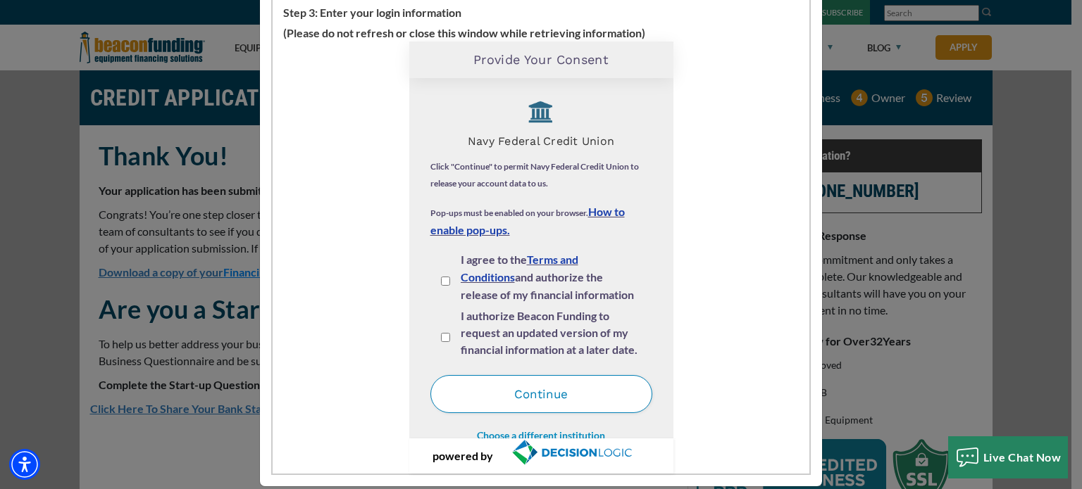
scroll to position [273, 0]
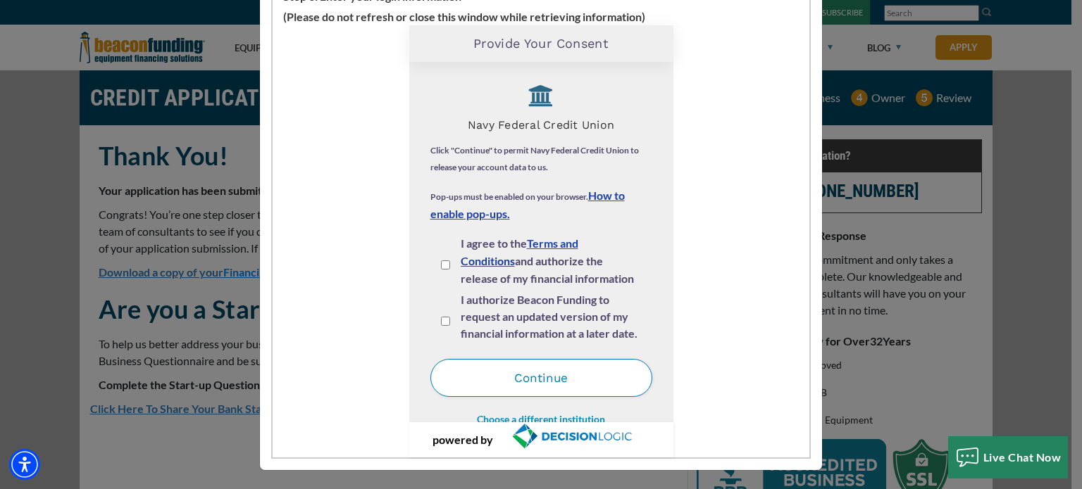
click at [441, 261] on input "I agree to the Terms and Conditions and authorize the release of my financial i…" at bounding box center [445, 265] width 9 height 9
checkbox input "true"
click at [441, 323] on input "I authorize Beacon Funding to request an updated version of my financial inform…" at bounding box center [445, 321] width 9 height 9
checkbox input "true"
click at [577, 382] on button "Continue" at bounding box center [541, 378] width 222 height 38
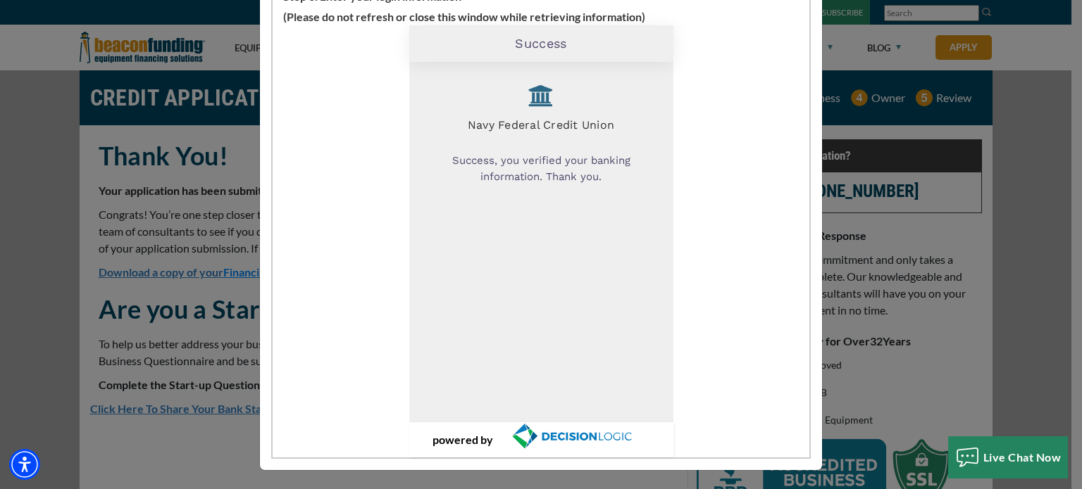
click at [547, 185] on div "Success, you verified your banking information. Thank you." at bounding box center [541, 169] width 222 height 54
click at [644, 293] on div "Navy Federal Credit Union Success, you verified your banking information. Thank…" at bounding box center [541, 242] width 222 height 339
click at [623, 212] on div "Navy Federal Credit Union Success, you verified your banking information. Thank…" at bounding box center [541, 242] width 222 height 339
click at [615, 232] on div "Navy Federal Credit Union Success, you verified your banking information. Thank…" at bounding box center [541, 242] width 222 height 339
click at [558, 435] on img "decisionlogic.com - open in a new tab" at bounding box center [571, 437] width 156 height 28
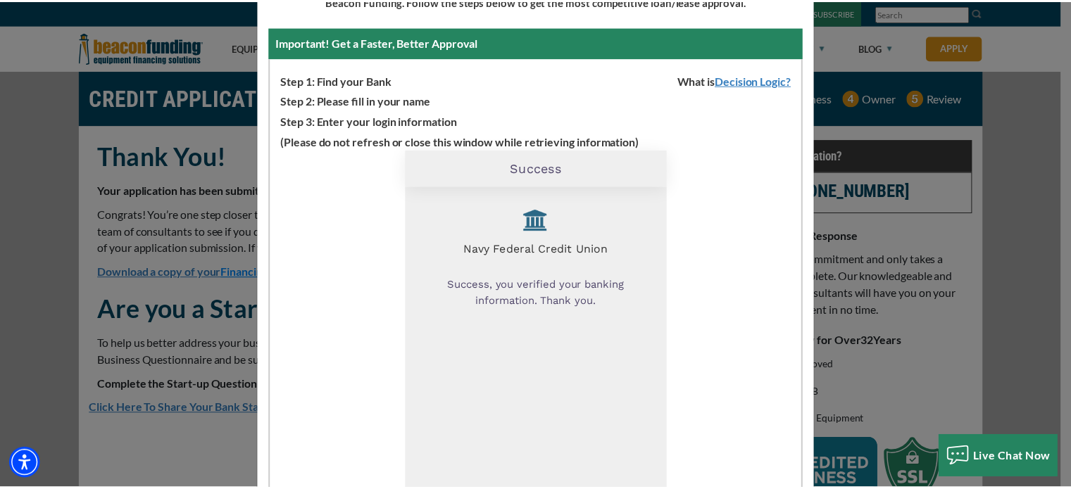
scroll to position [0, 0]
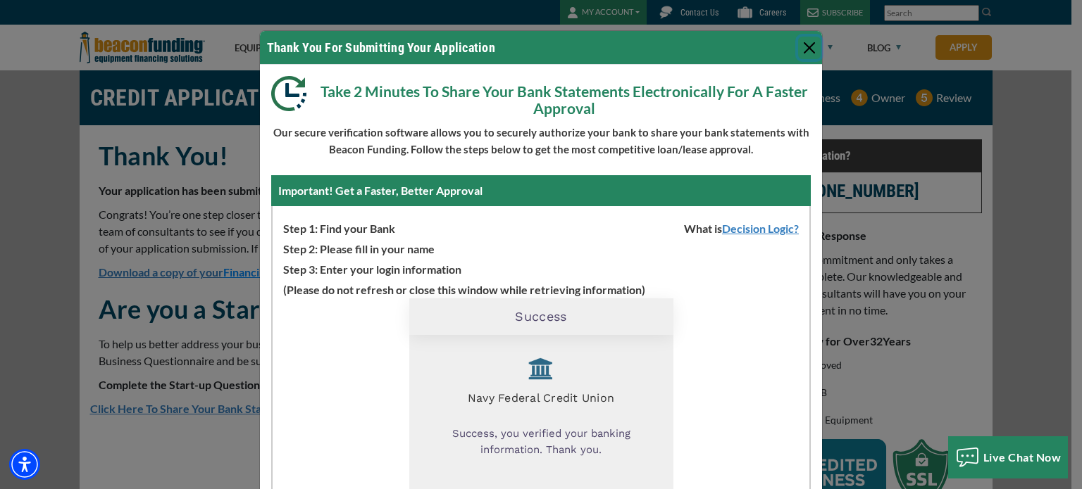
click at [799, 53] on button "Close" at bounding box center [809, 48] width 23 height 23
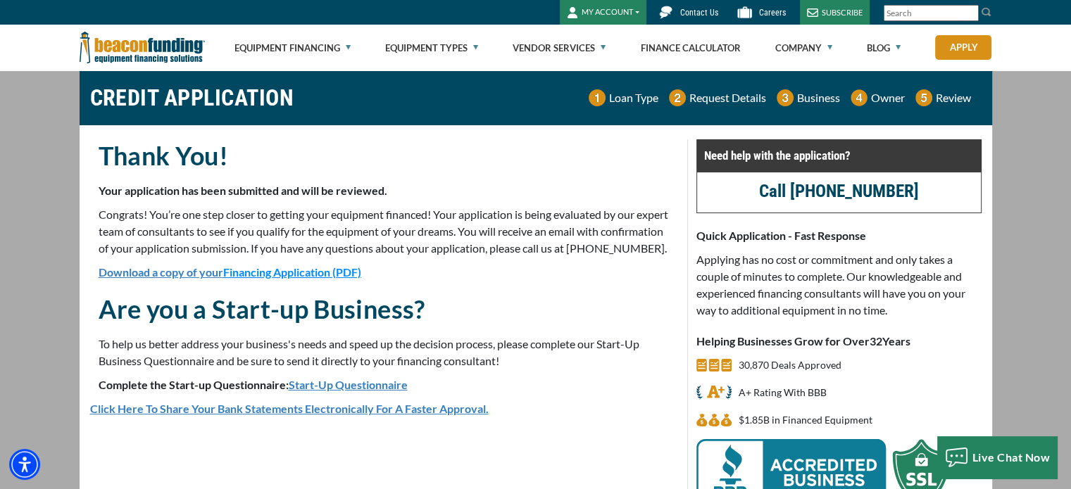
click at [628, 18] on button "MY ACCOUNT" at bounding box center [603, 12] width 87 height 25
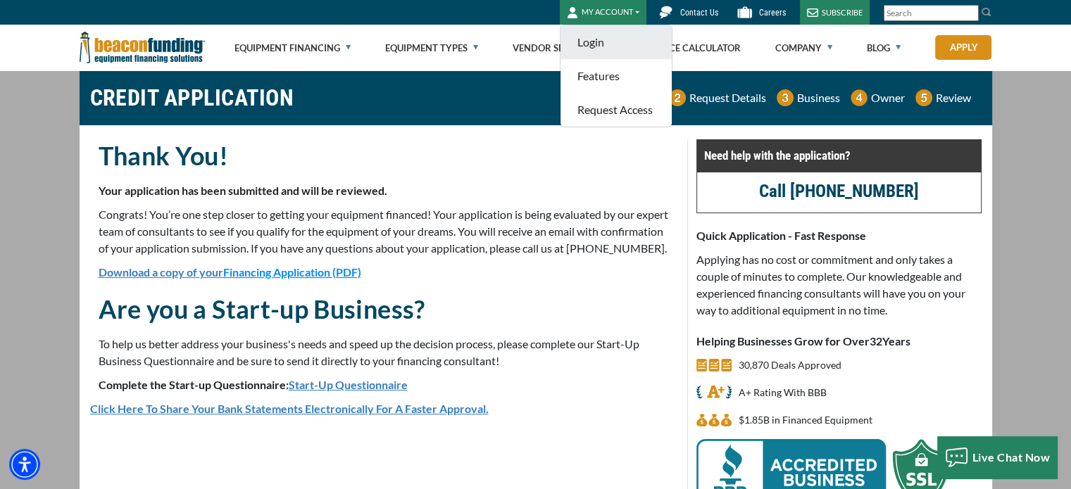
click at [614, 52] on link "Login" at bounding box center [616, 42] width 111 height 34
